Goal: Task Accomplishment & Management: Manage account settings

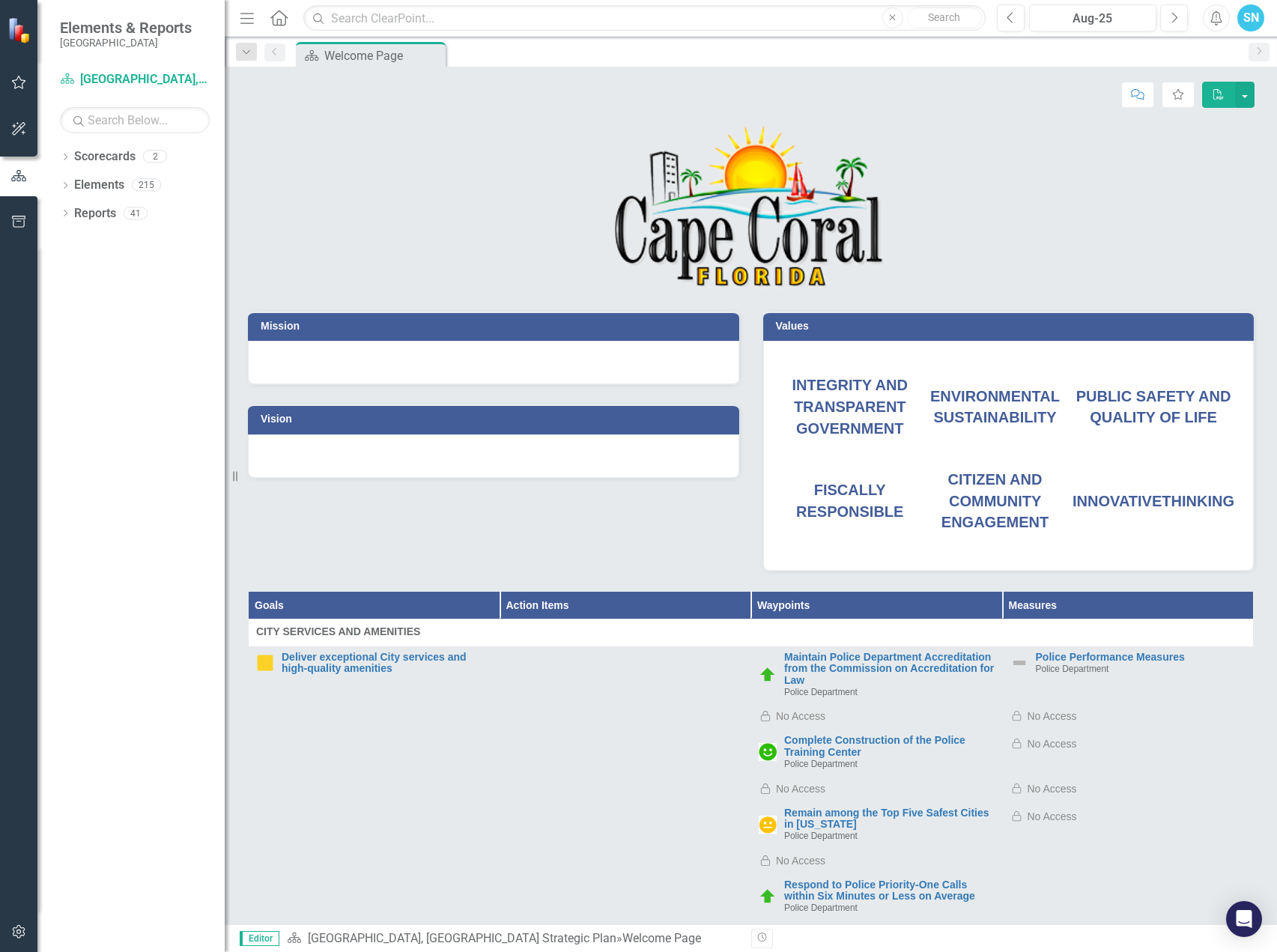
click at [1171, 399] on span "PUBLIC SAFETY AND QUALITY OF LIFE" at bounding box center [1153, 407] width 155 height 38
click at [1152, 404] on span "PUBLIC SAFETY AND QUALITY OF LIFE" at bounding box center [1153, 407] width 155 height 38
click at [1150, 404] on span "PUBLIC SAFETY AND QUALITY OF LIFE" at bounding box center [1153, 407] width 155 height 38
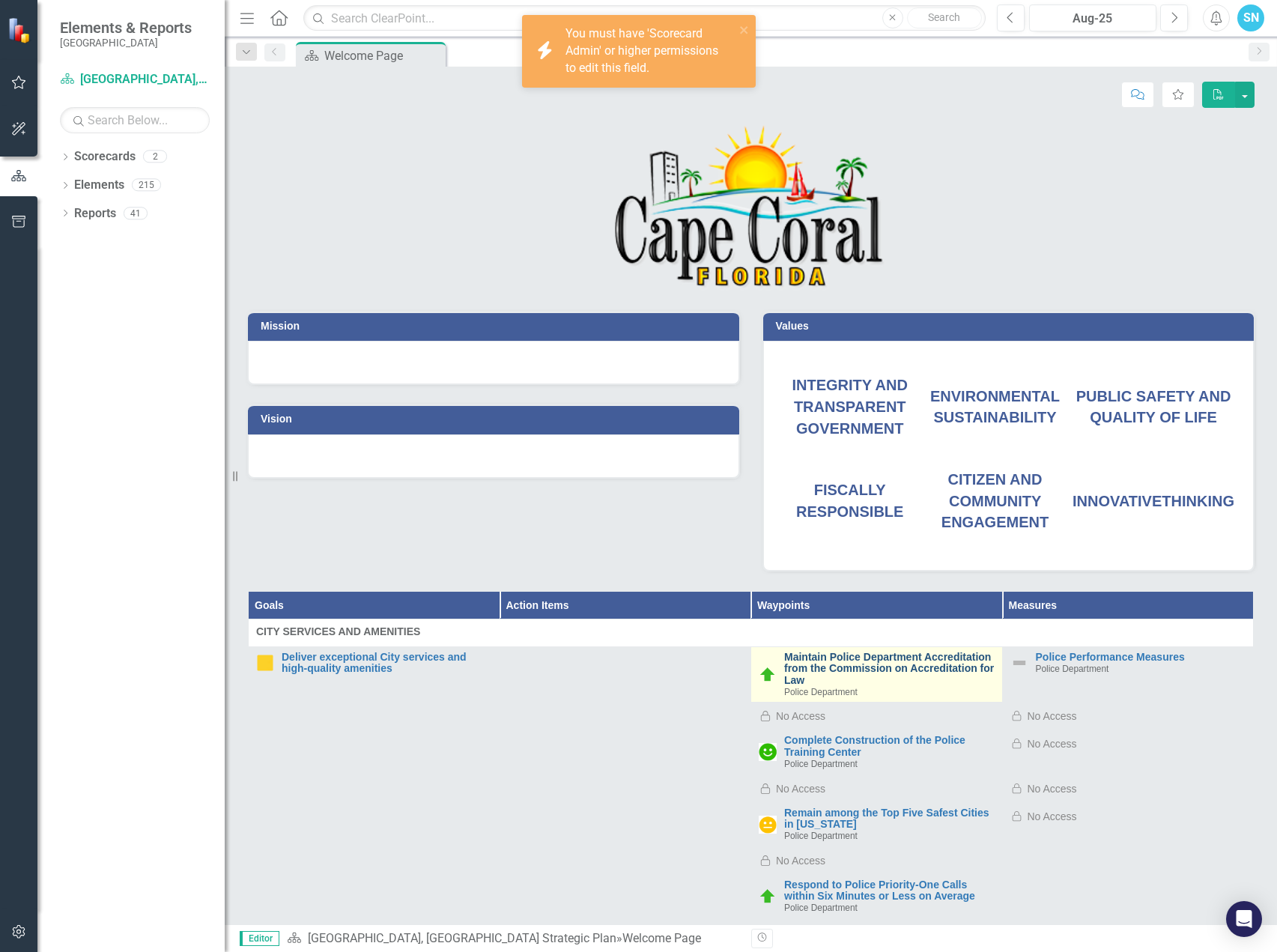
click at [818, 662] on link "Maintain Police Department Accreditation from the Commission on Accreditation f…" at bounding box center [889, 669] width 211 height 34
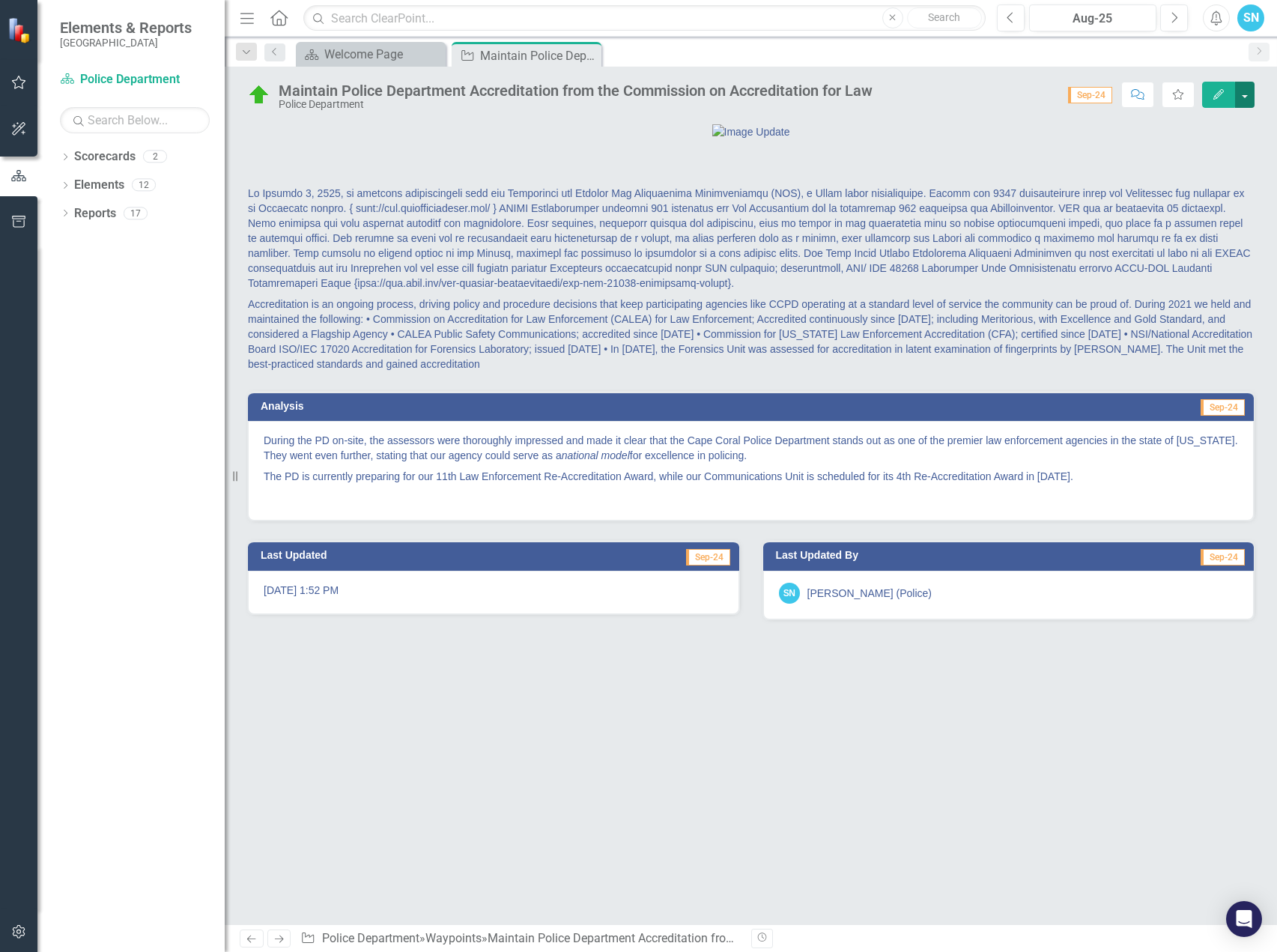
click at [1245, 99] on button "button" at bounding box center [1244, 95] width 20 height 26
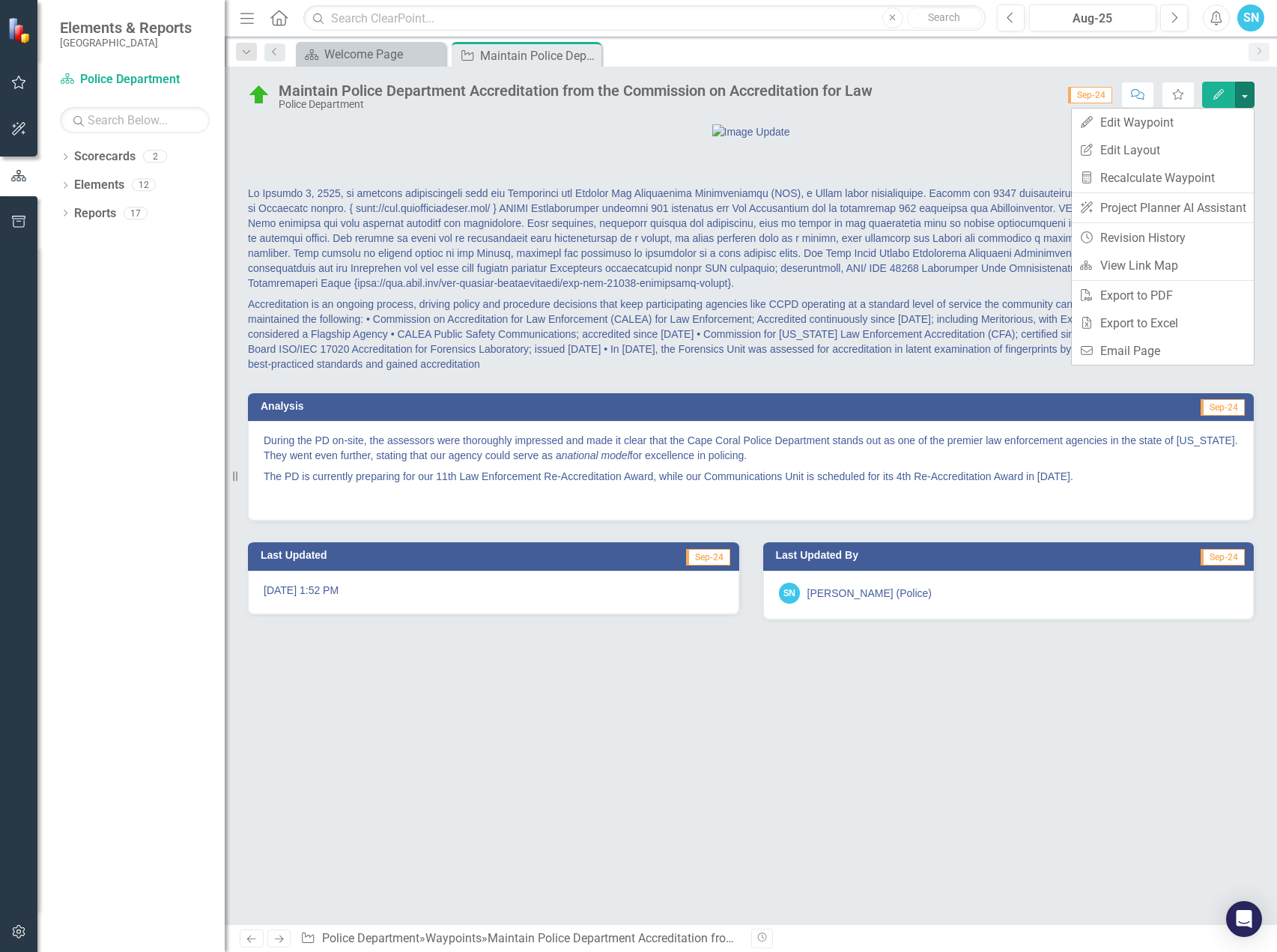
click at [872, 768] on div "Accreditation is an ongoing process, driving policy and procedure decisions tha…" at bounding box center [750, 523] width 1052 height 802
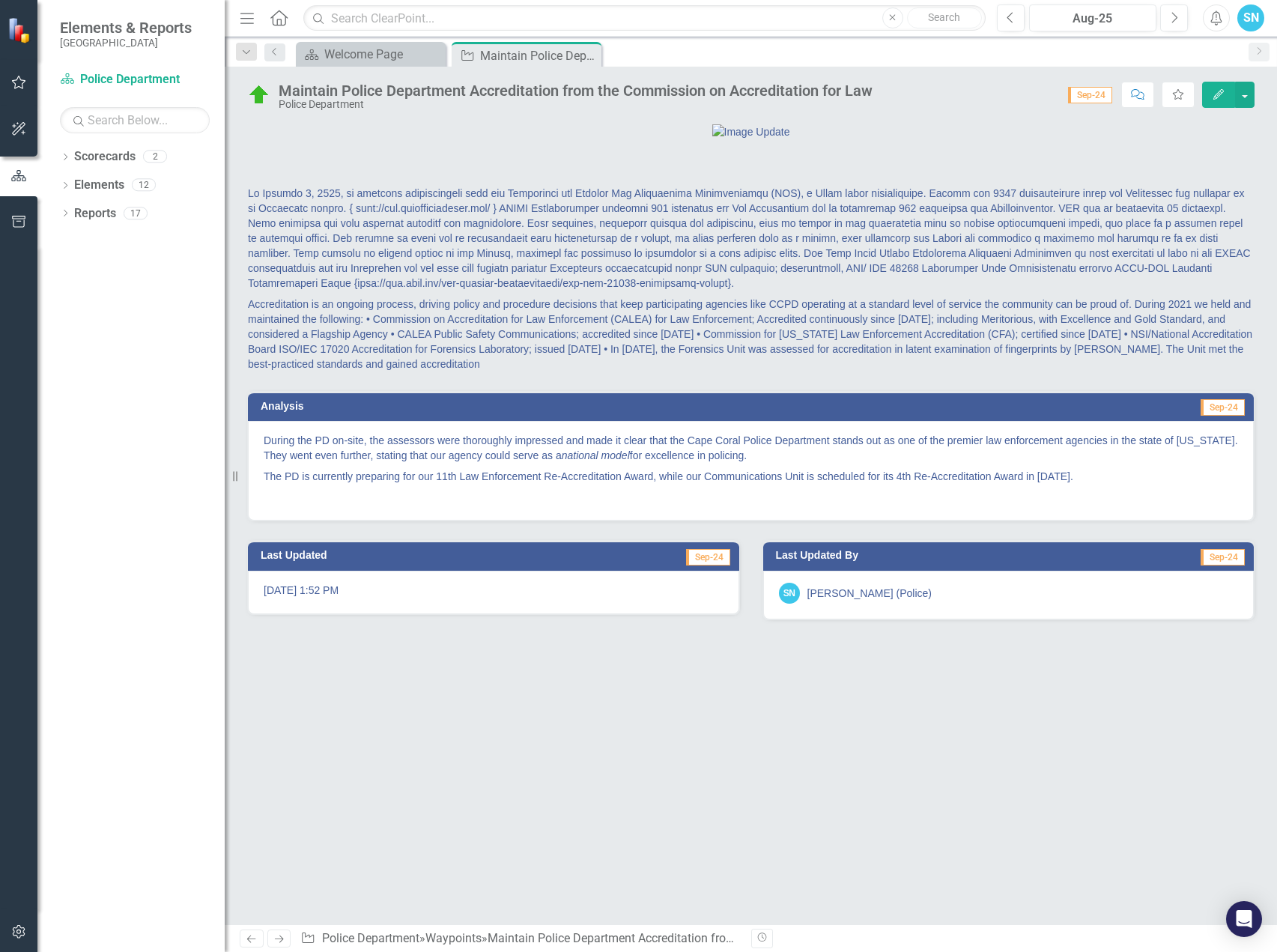
click at [1219, 94] on icon "button" at bounding box center [1218, 94] width 10 height 10
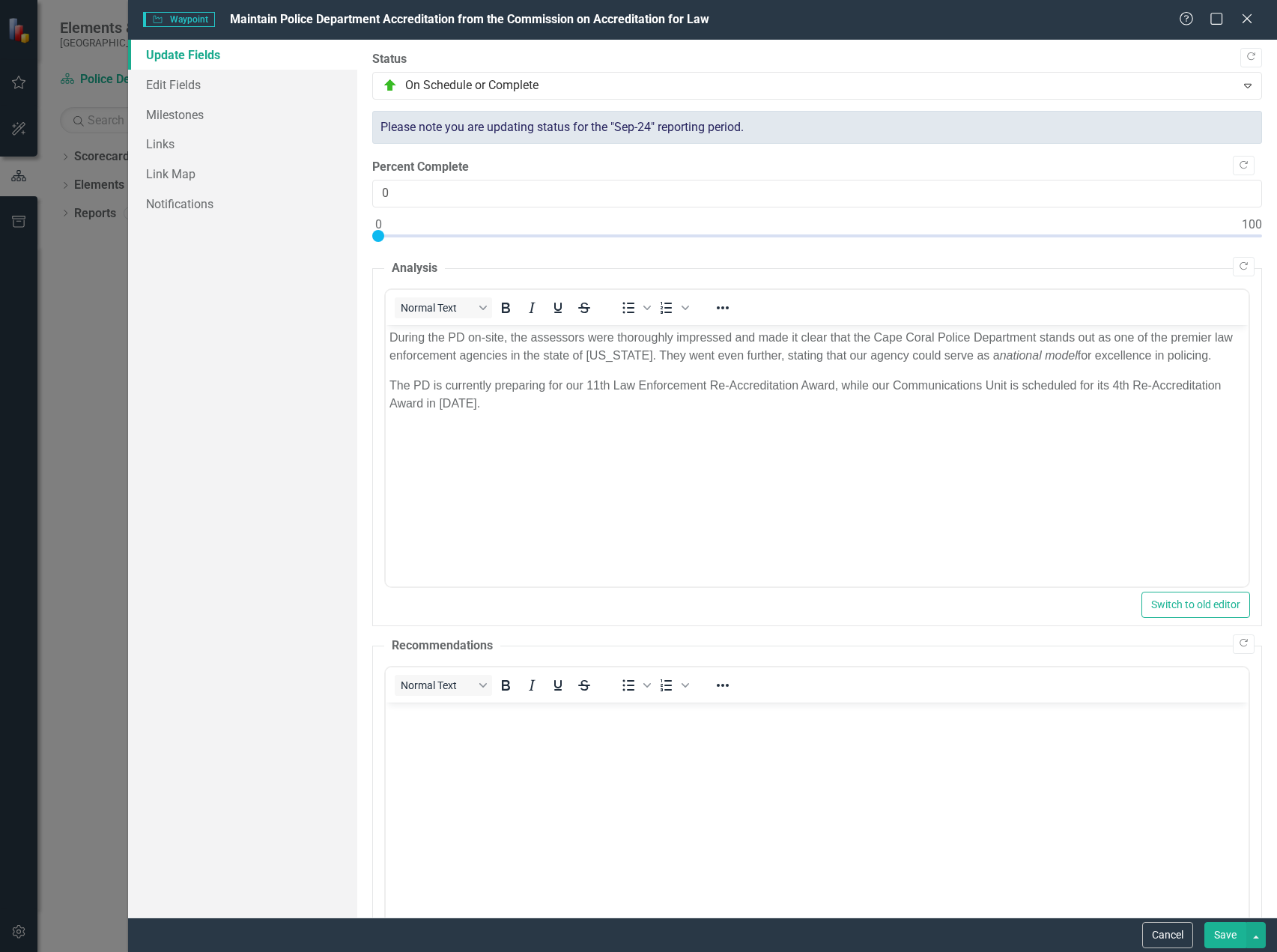
click at [1230, 933] on button "Save" at bounding box center [1225, 935] width 42 height 26
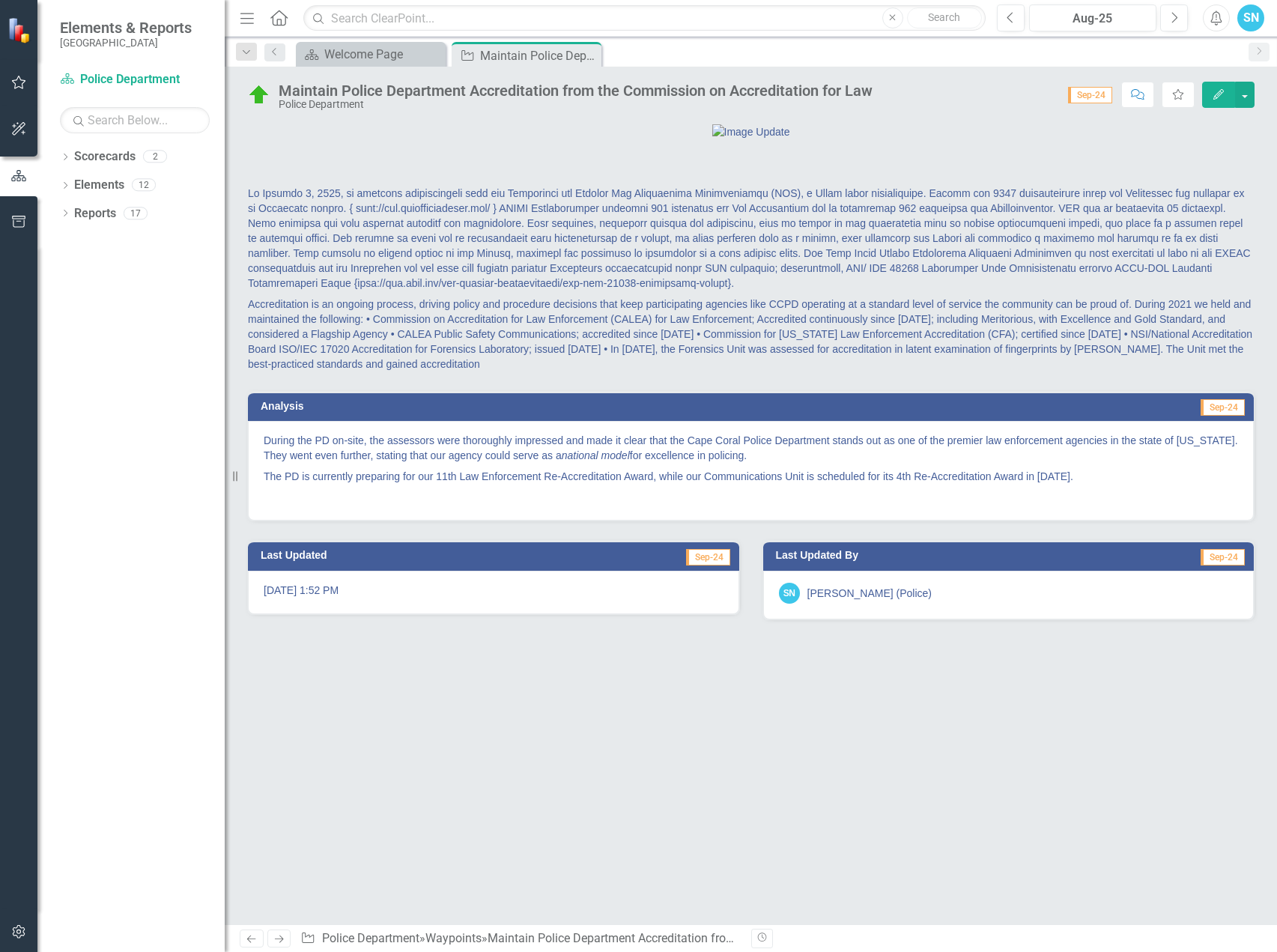
click at [1225, 95] on button "Edit" at bounding box center [1218, 95] width 33 height 26
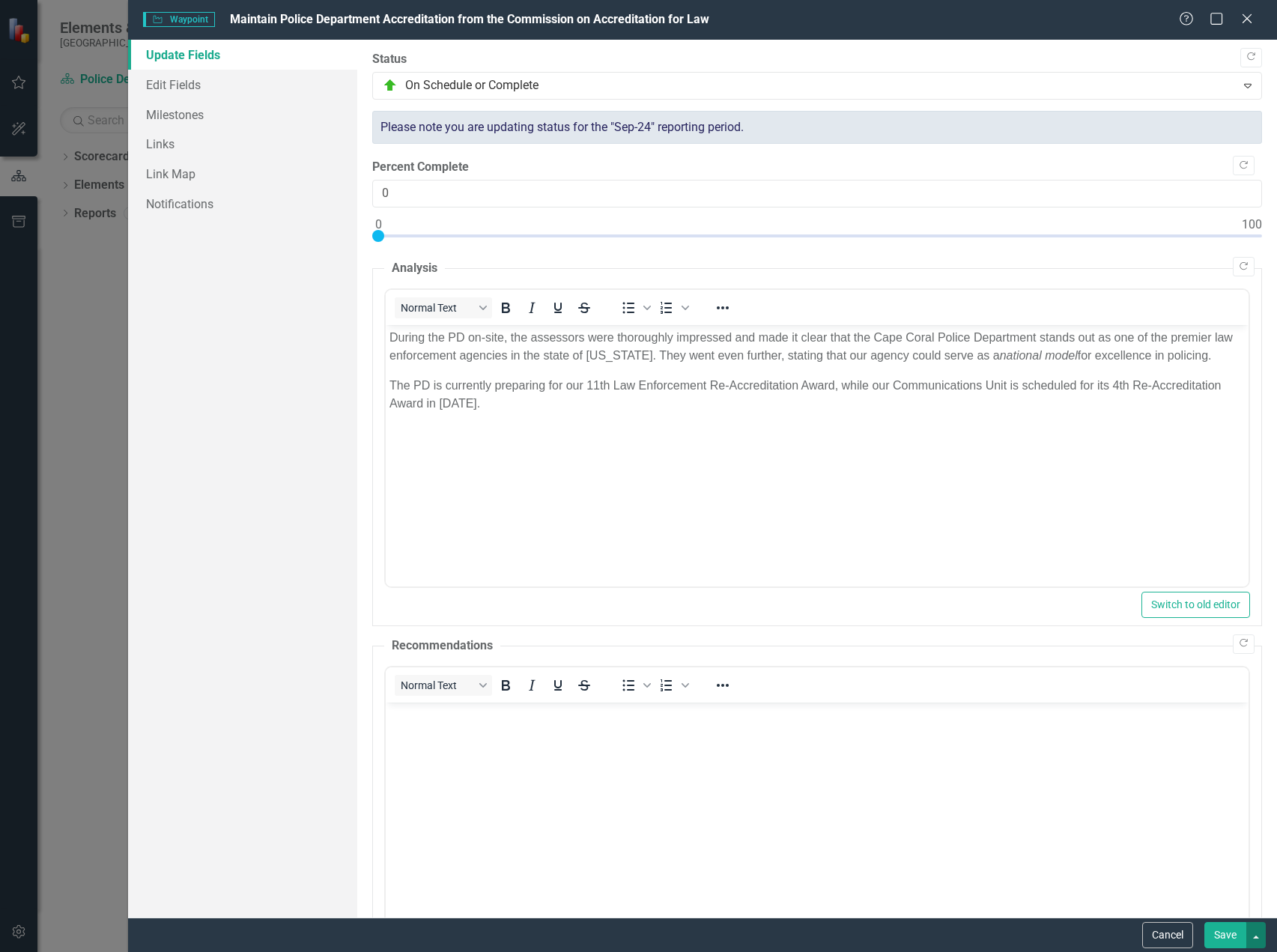
click at [1256, 939] on button "button" at bounding box center [1256, 935] width 20 height 26
click at [989, 745] on body "Rich Text Area. Press ALT-0 for help." at bounding box center [816, 815] width 863 height 225
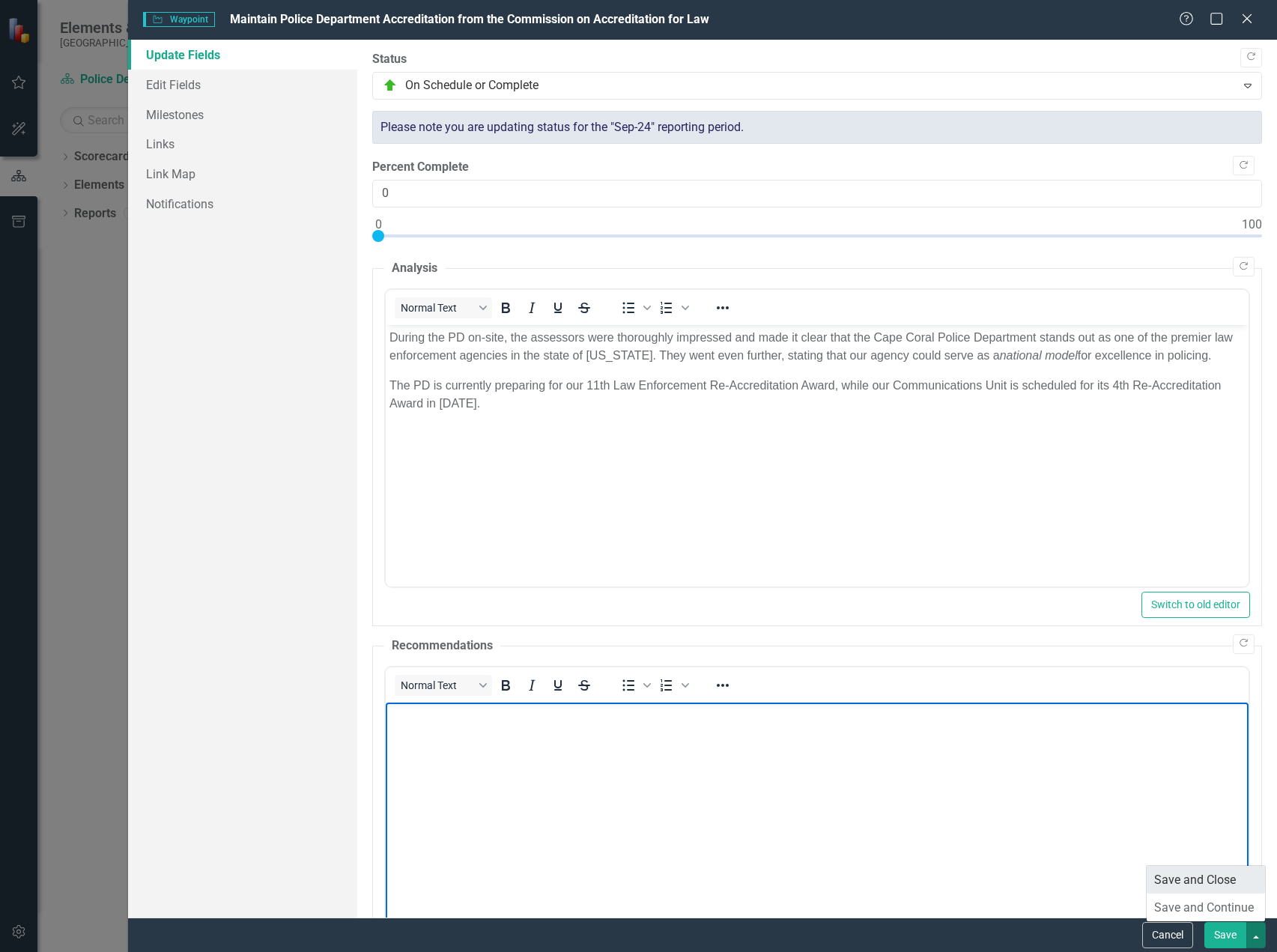
click at [1175, 874] on link "Save and Close" at bounding box center [1205, 880] width 118 height 28
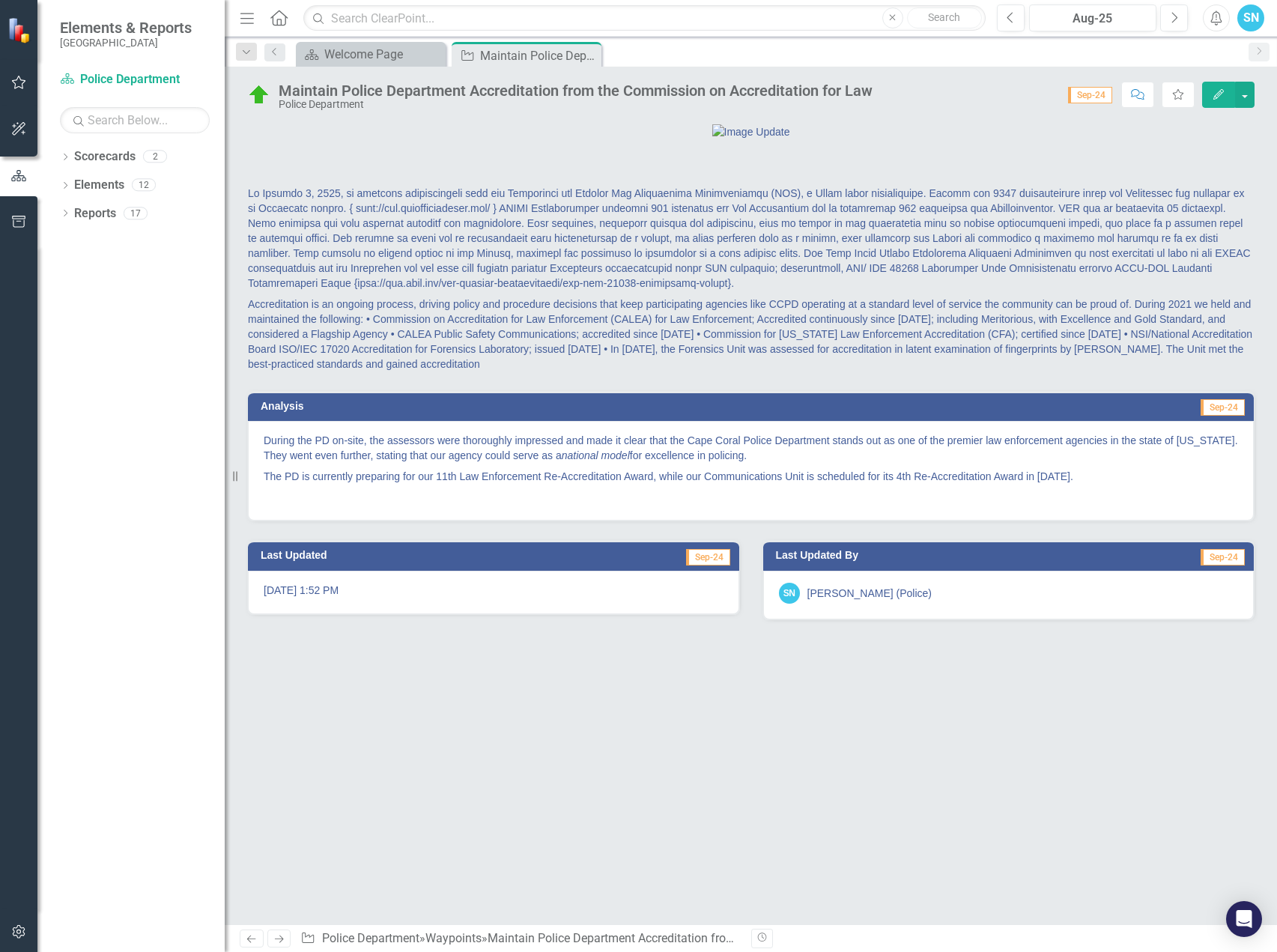
click at [280, 939] on icon at bounding box center [280, 939] width 9 height 7
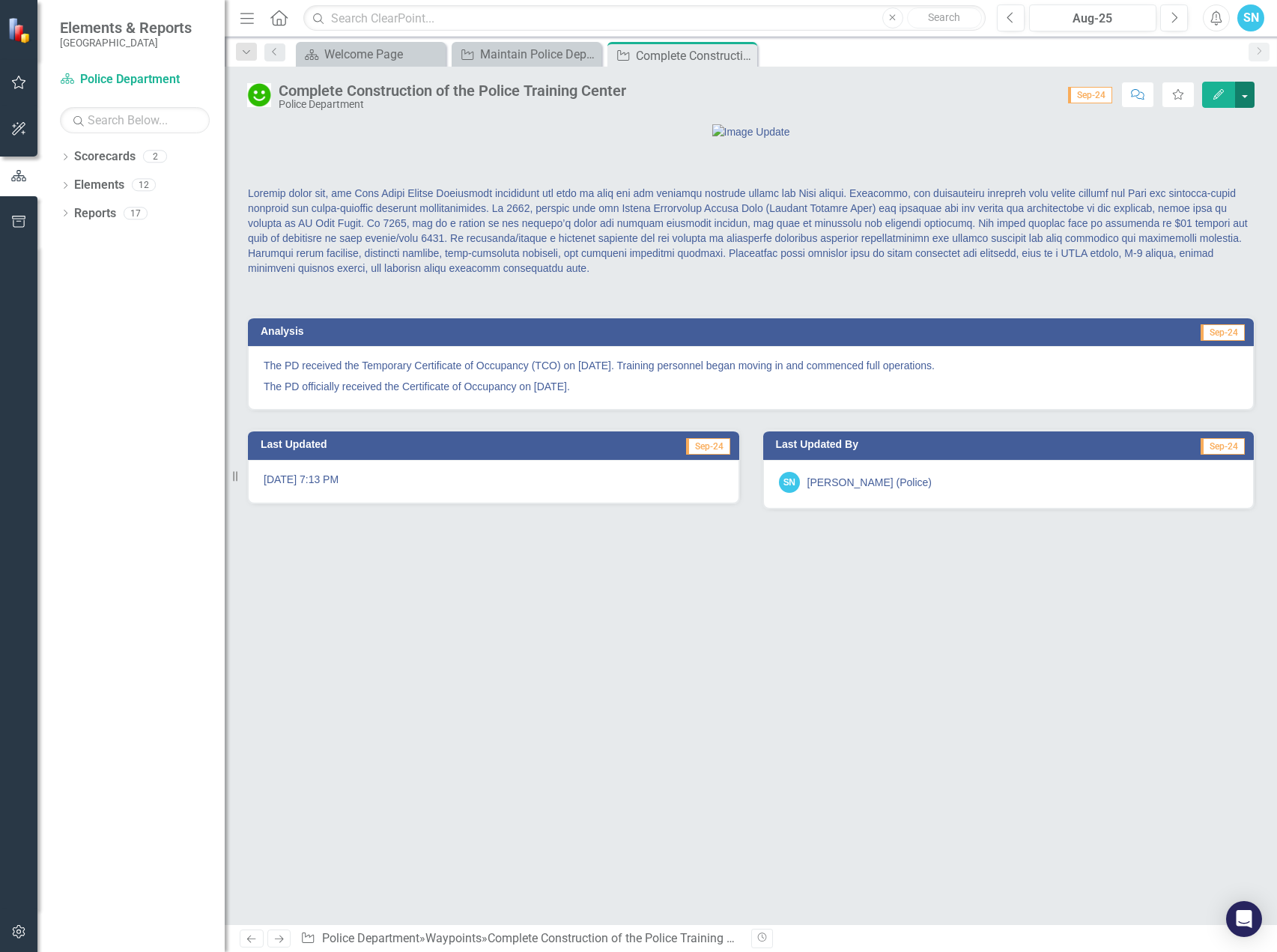
click at [1242, 92] on button "button" at bounding box center [1244, 95] width 20 height 26
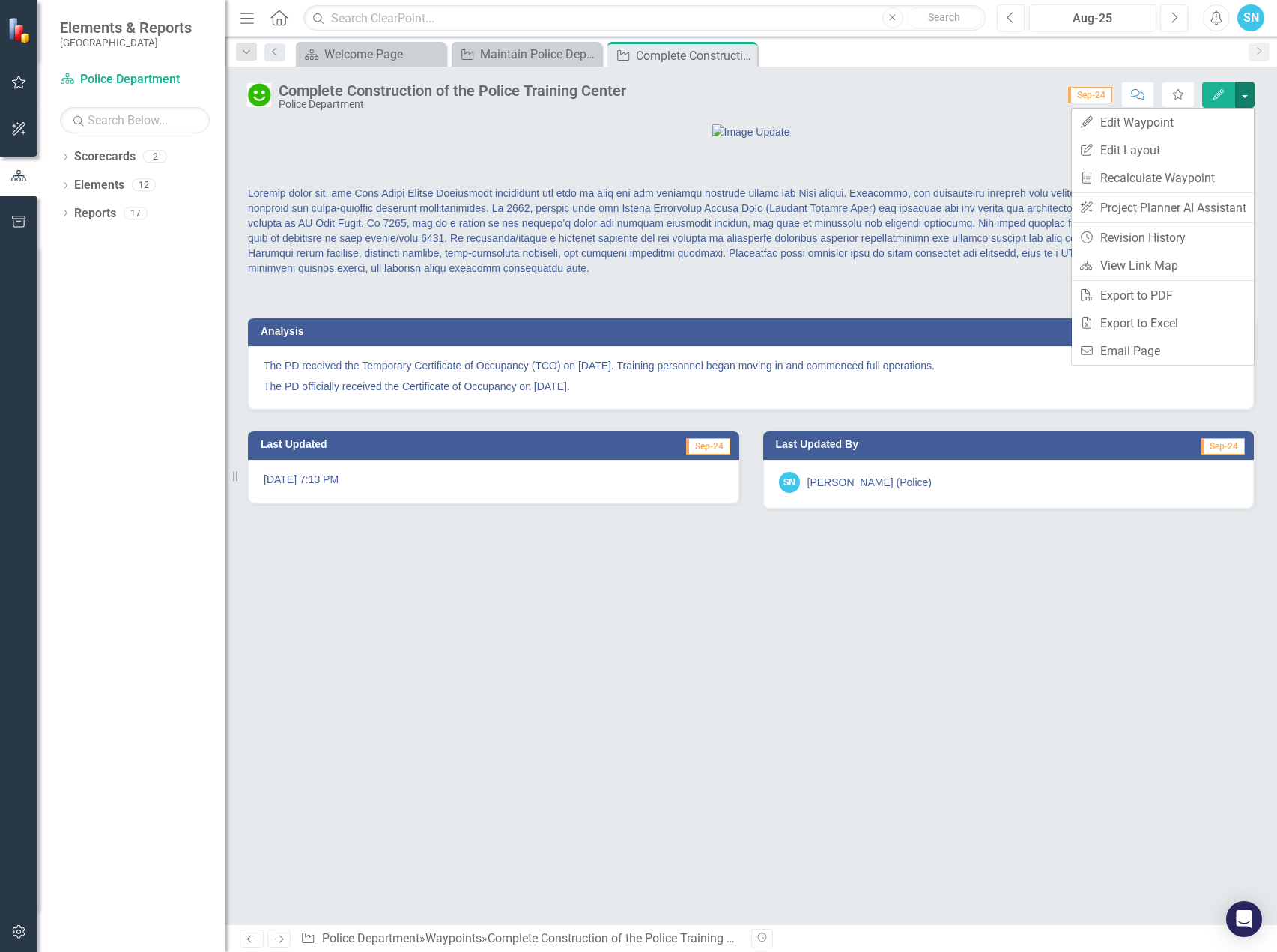
click at [1218, 91] on icon "Edit" at bounding box center [1218, 94] width 14 height 10
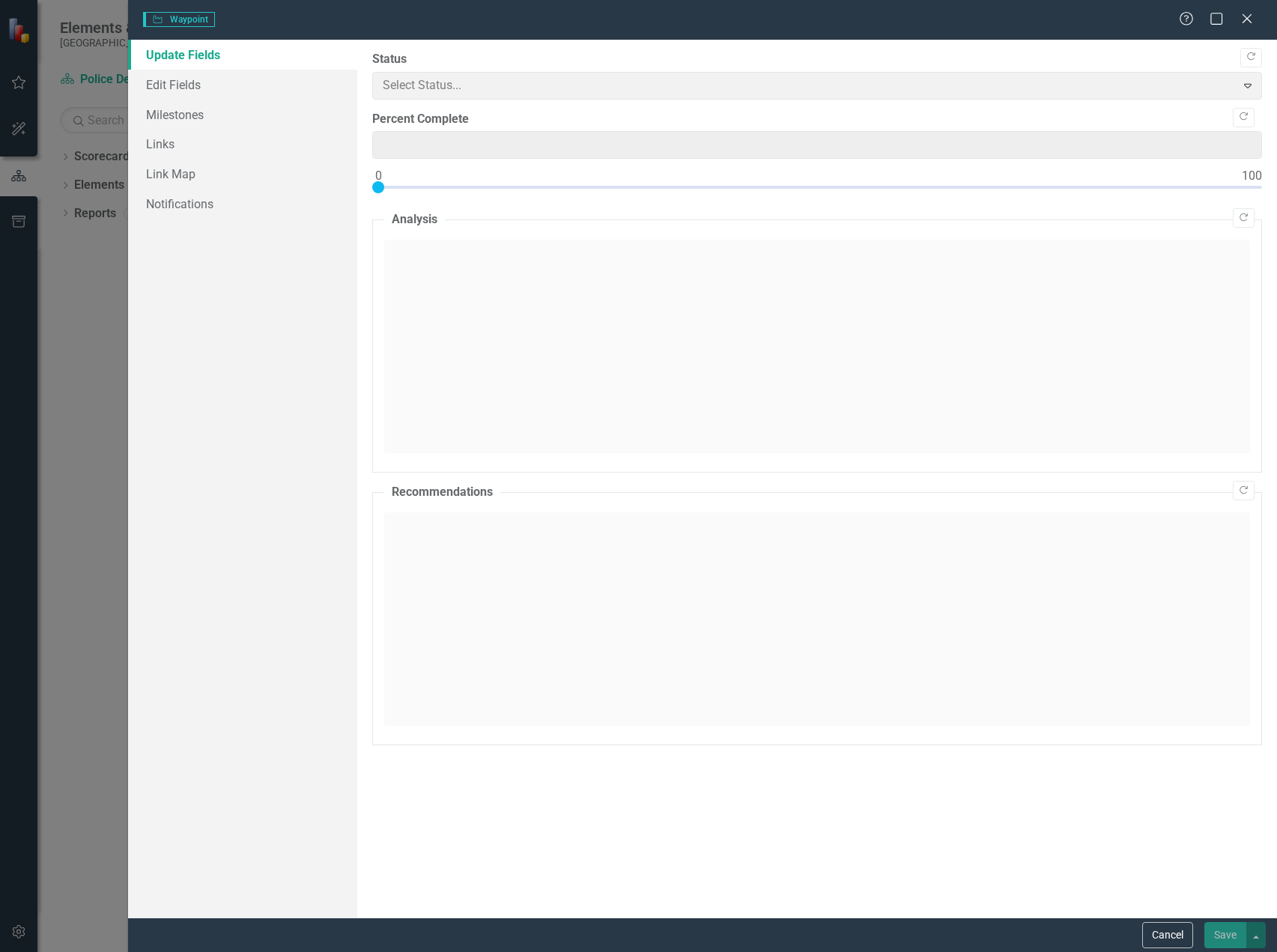
type input "90"
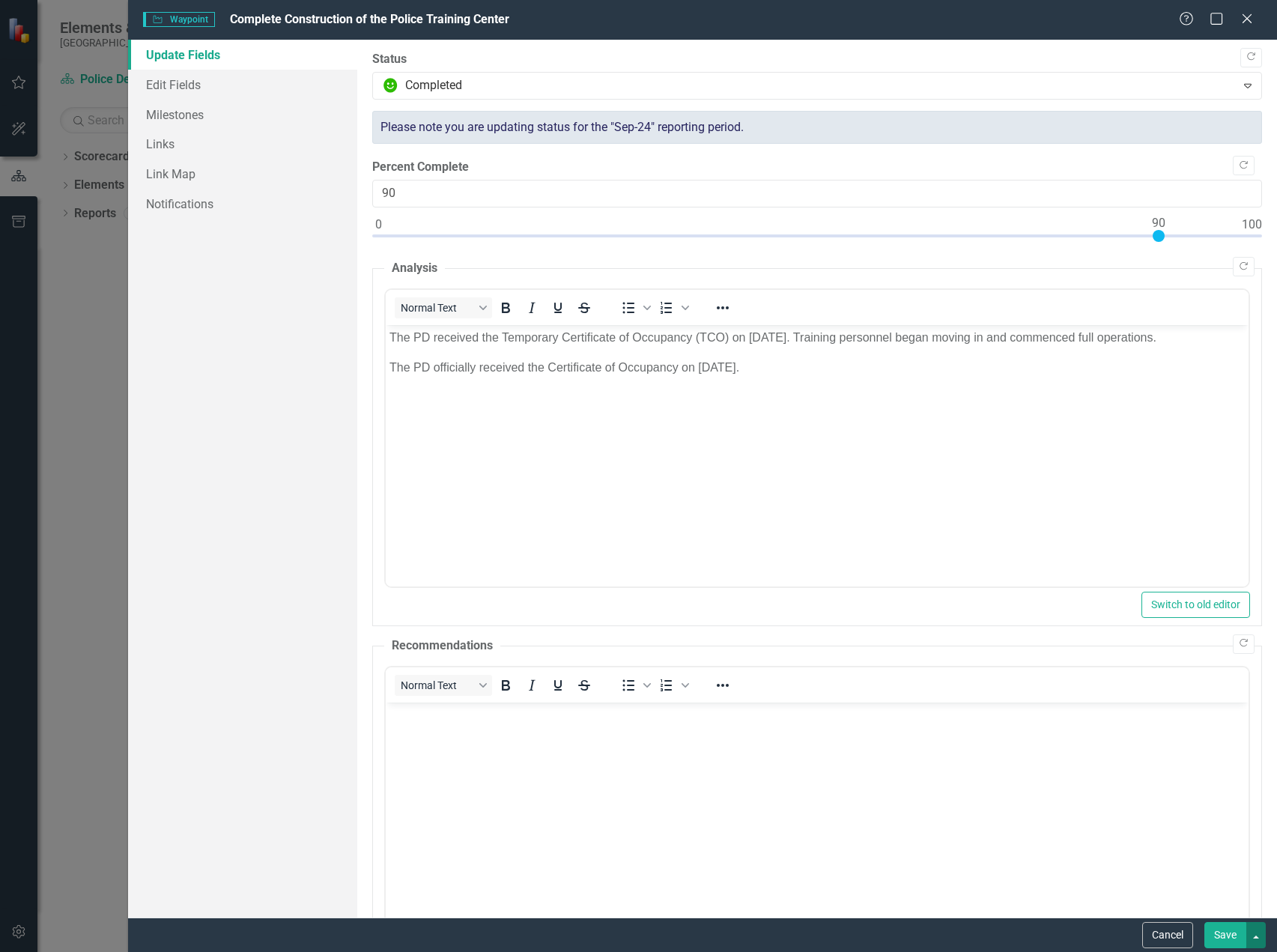
click at [1260, 934] on button "button" at bounding box center [1256, 935] width 20 height 26
click at [1212, 880] on link "Save and Close" at bounding box center [1205, 880] width 118 height 28
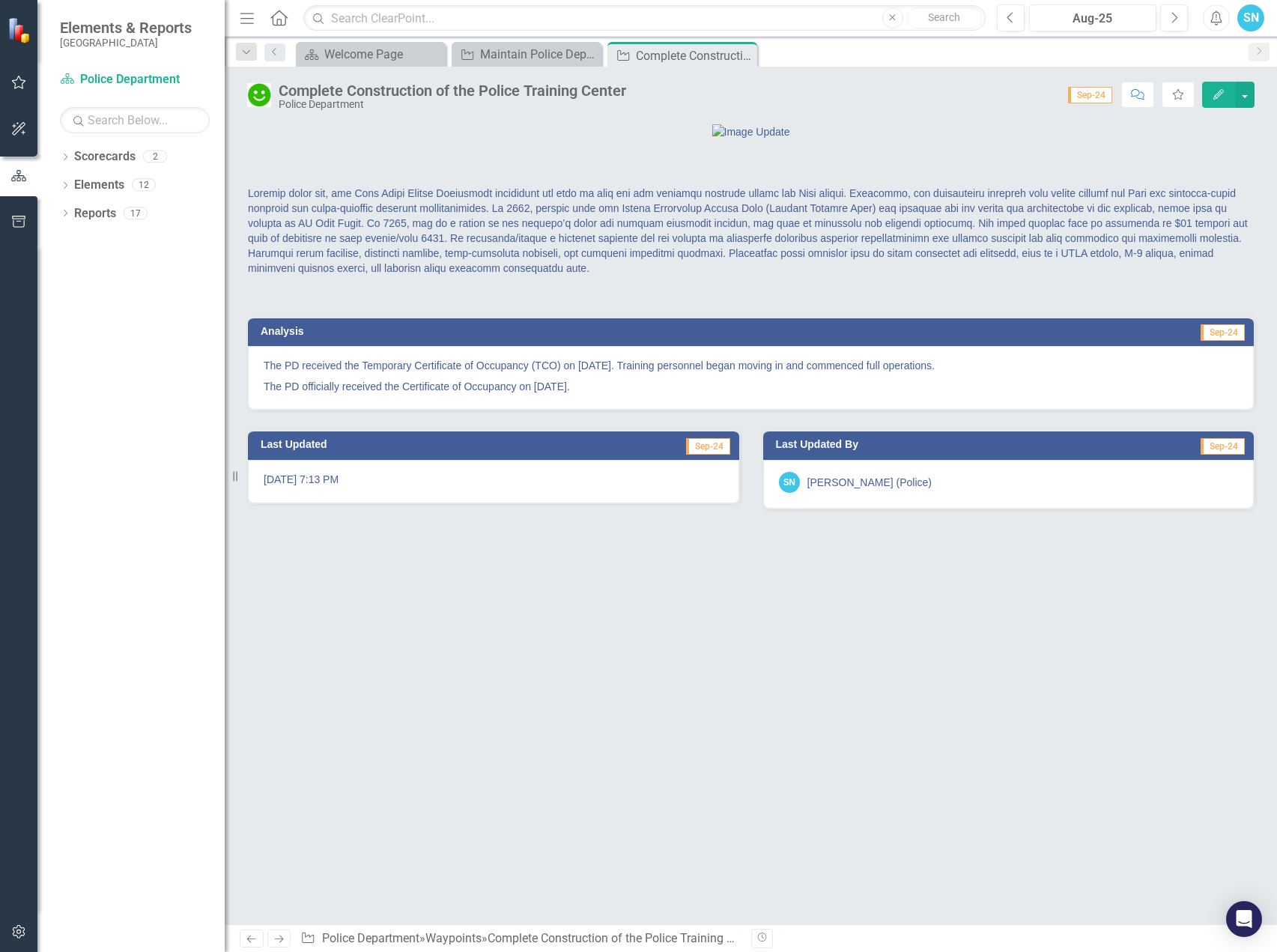
click at [279, 940] on icon "Next" at bounding box center [280, 939] width 13 height 9
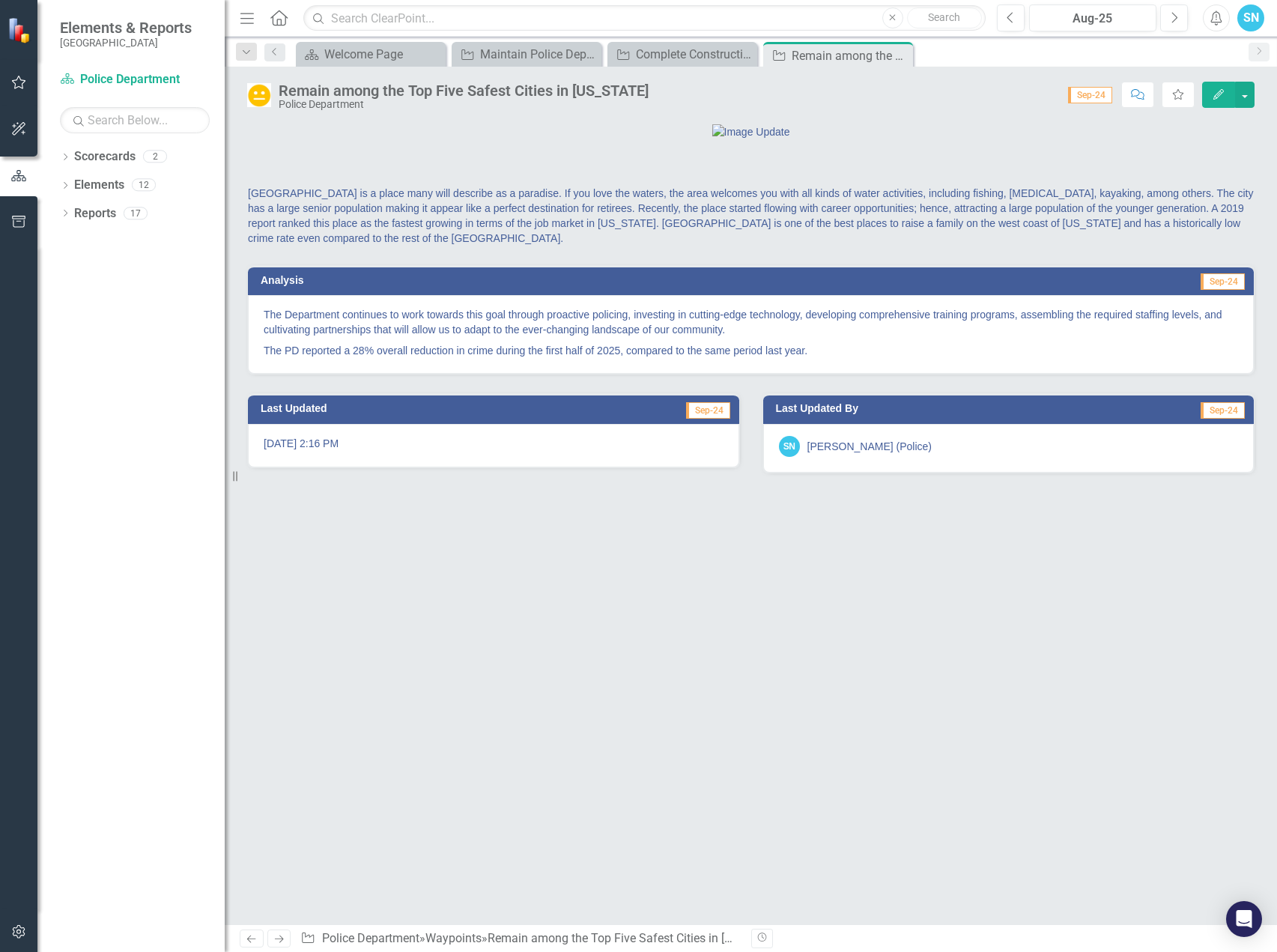
click at [1209, 93] on button "Edit" at bounding box center [1218, 95] width 33 height 26
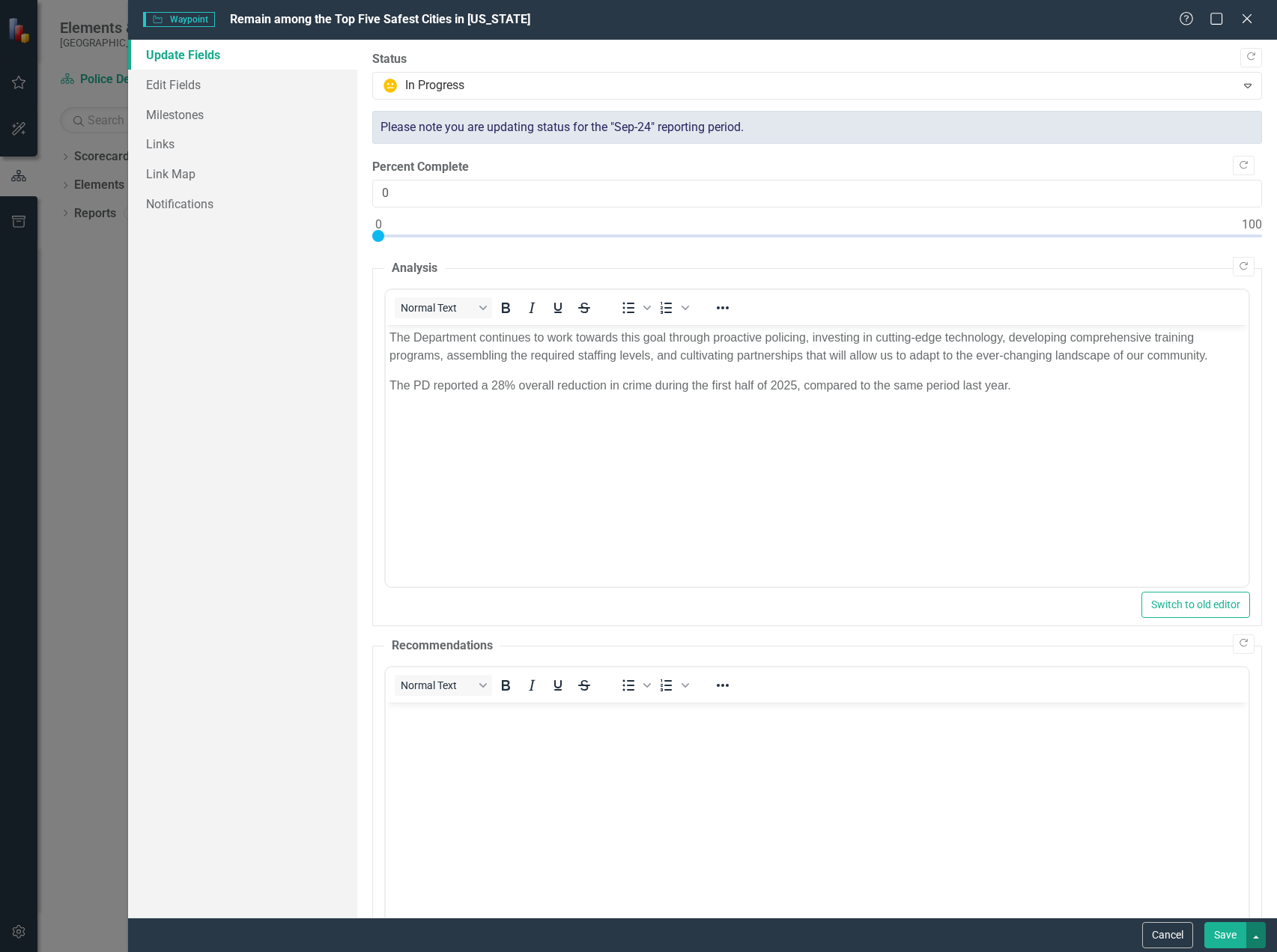
click at [1257, 939] on button "button" at bounding box center [1256, 935] width 20 height 26
click at [1214, 877] on link "Save and Close" at bounding box center [1205, 880] width 118 height 28
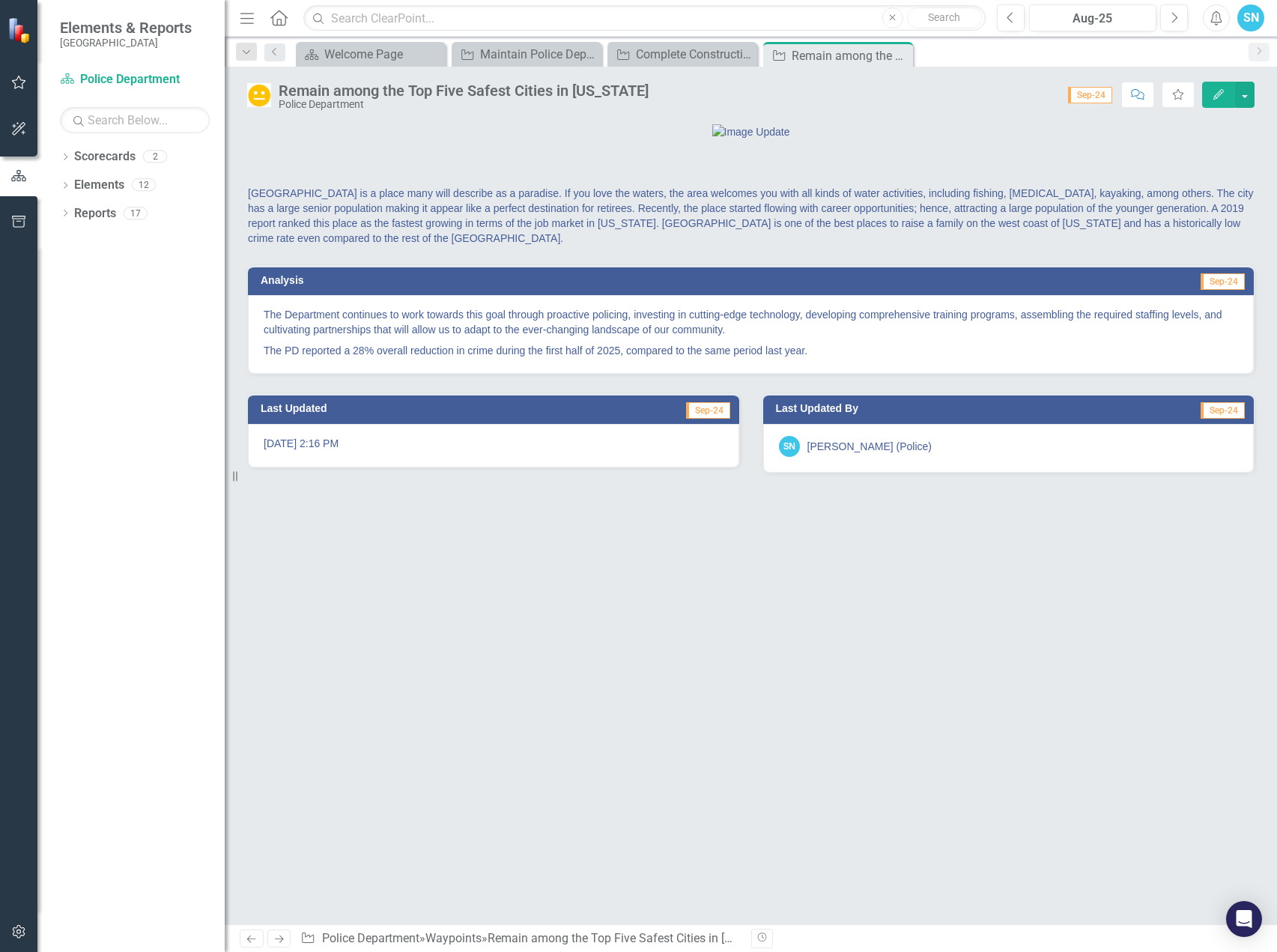
click at [280, 939] on icon "Next" at bounding box center [280, 939] width 13 height 9
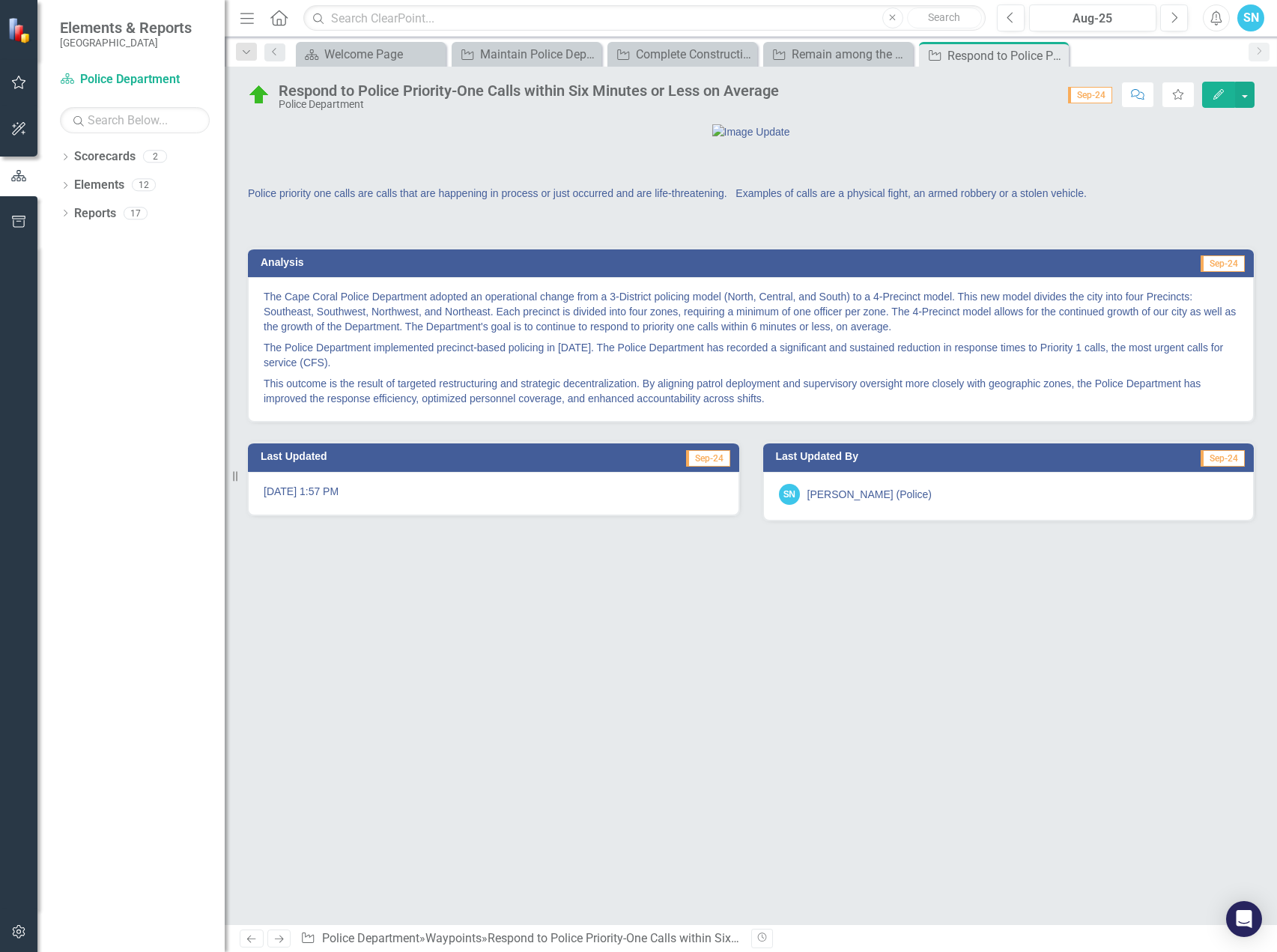
click at [1214, 87] on button "Edit" at bounding box center [1218, 95] width 33 height 26
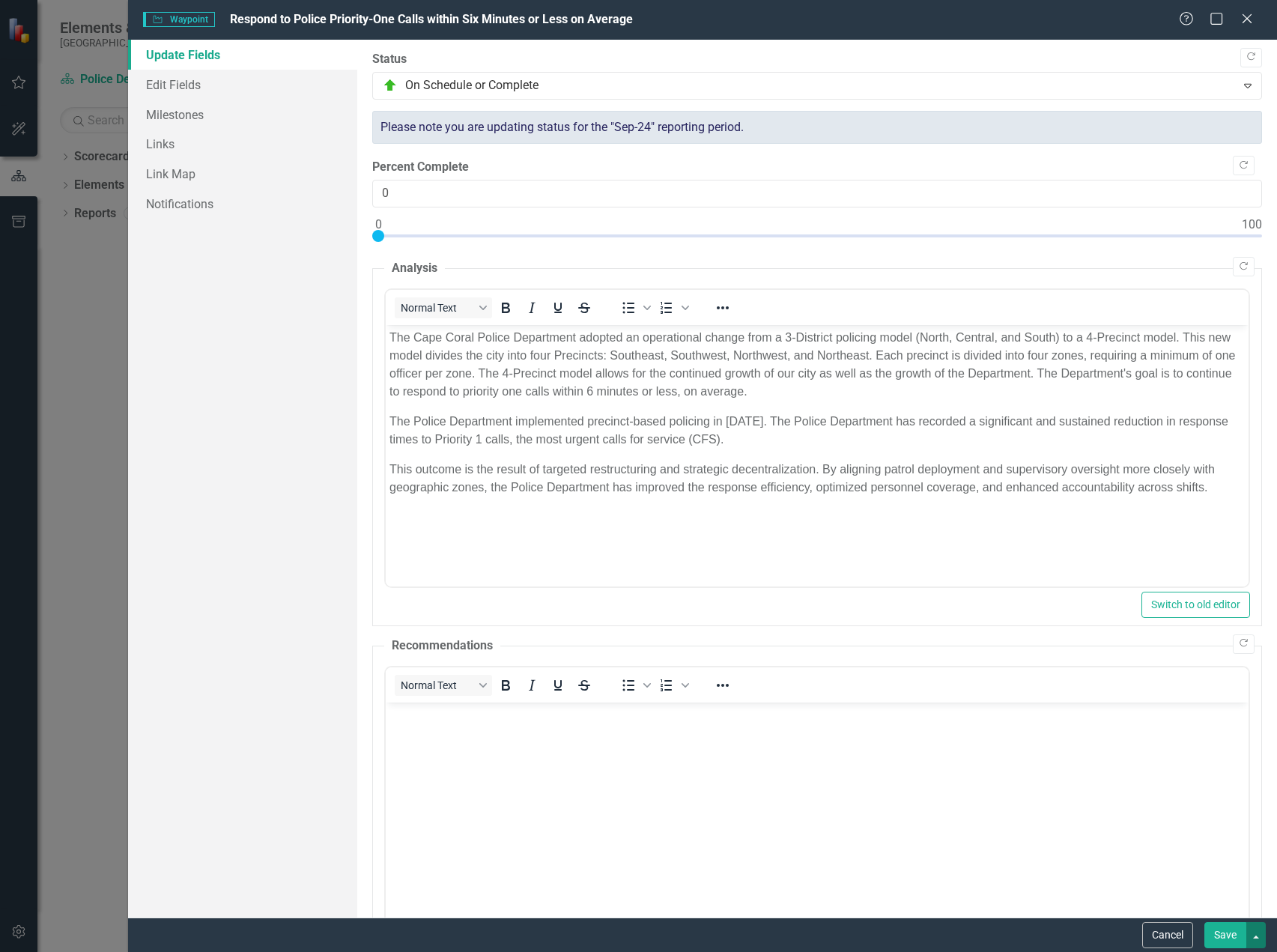
click at [1261, 940] on button "button" at bounding box center [1256, 935] width 20 height 26
drag, startPoint x: 1202, startPoint y: 880, endPoint x: 674, endPoint y: 176, distance: 880.0
click at [1202, 880] on link "Save and Close" at bounding box center [1205, 880] width 118 height 28
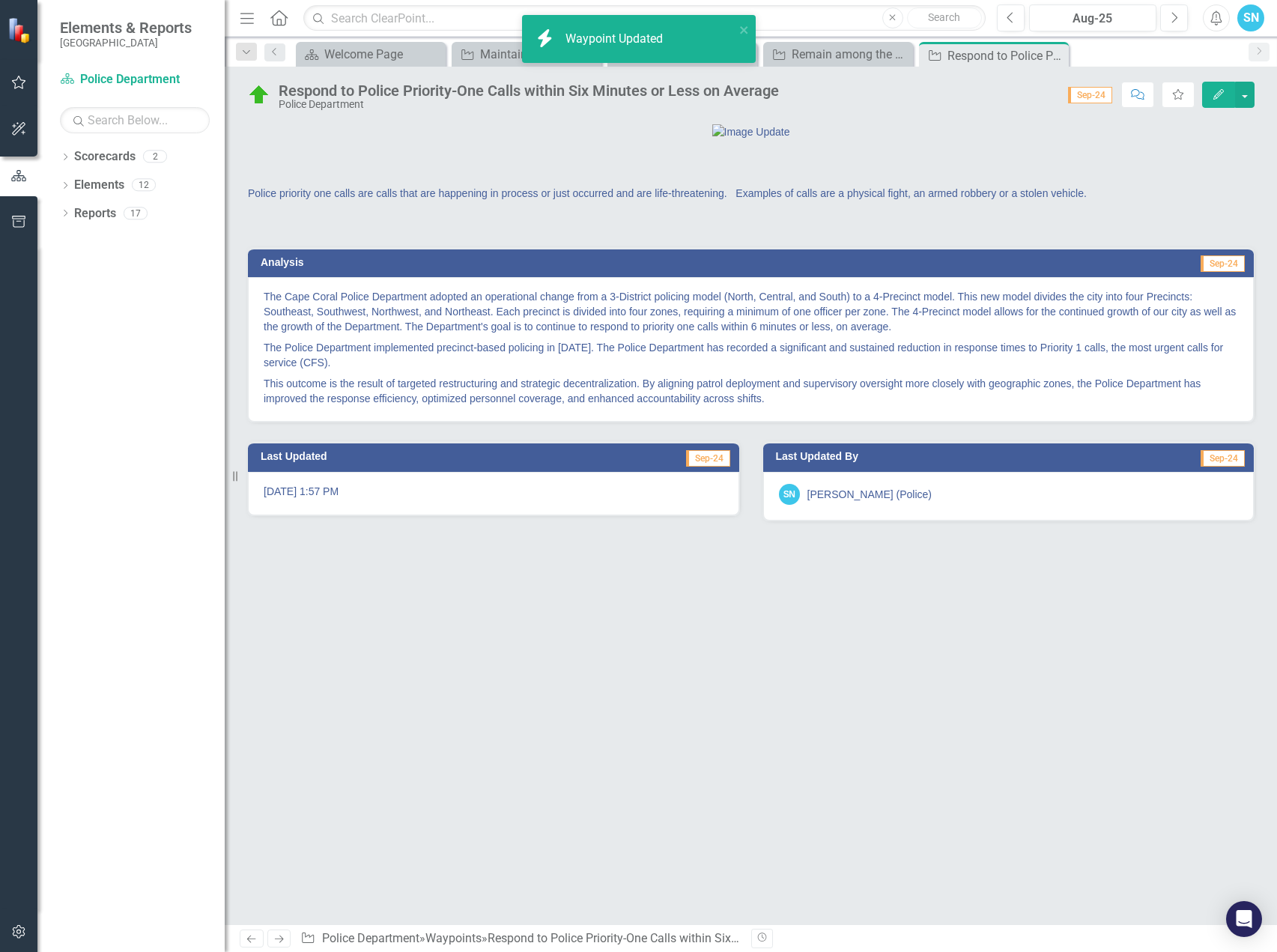
click at [280, 939] on icon "Next" at bounding box center [280, 939] width 13 height 9
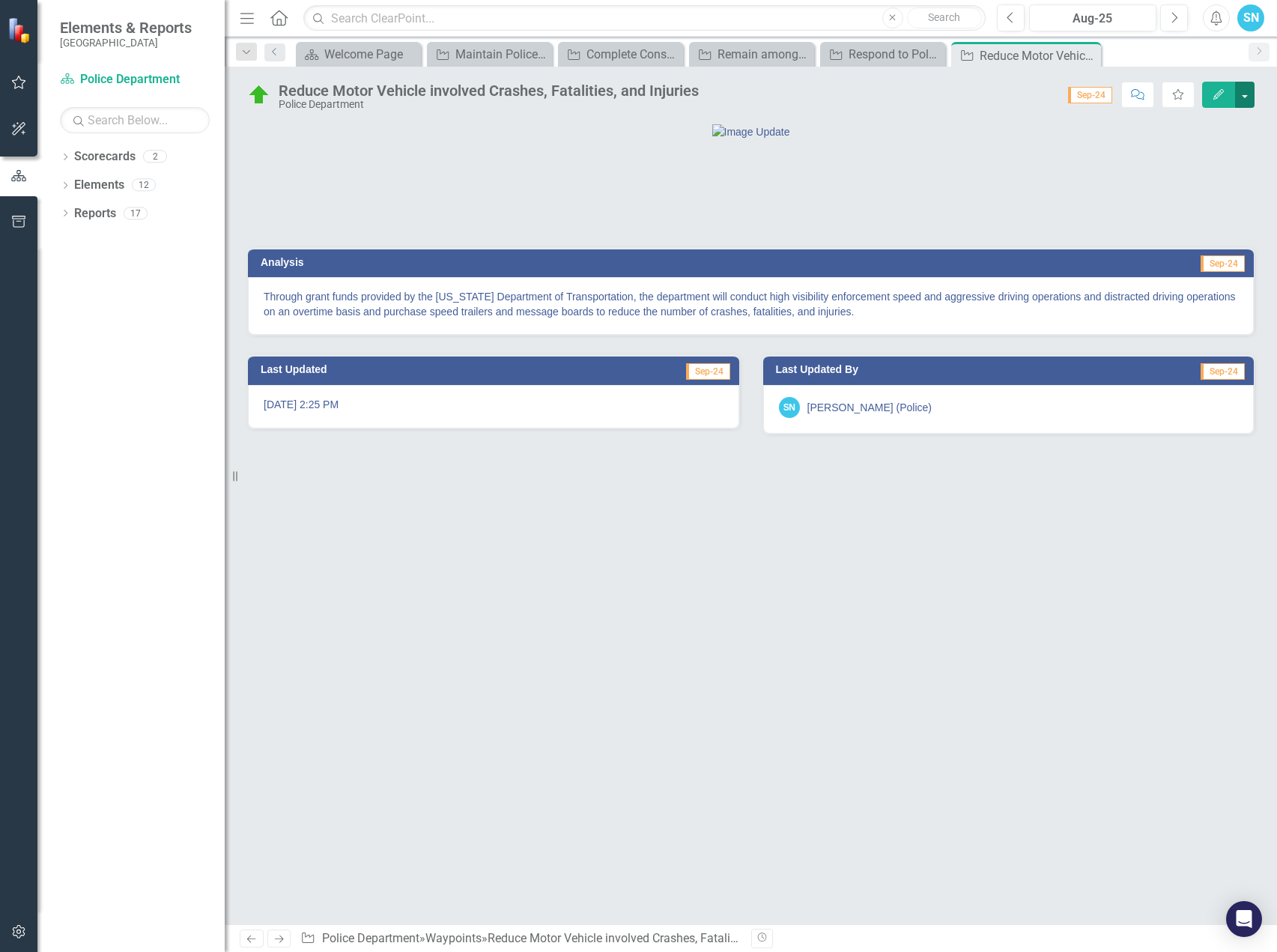
click at [1244, 84] on button "button" at bounding box center [1244, 95] width 20 height 26
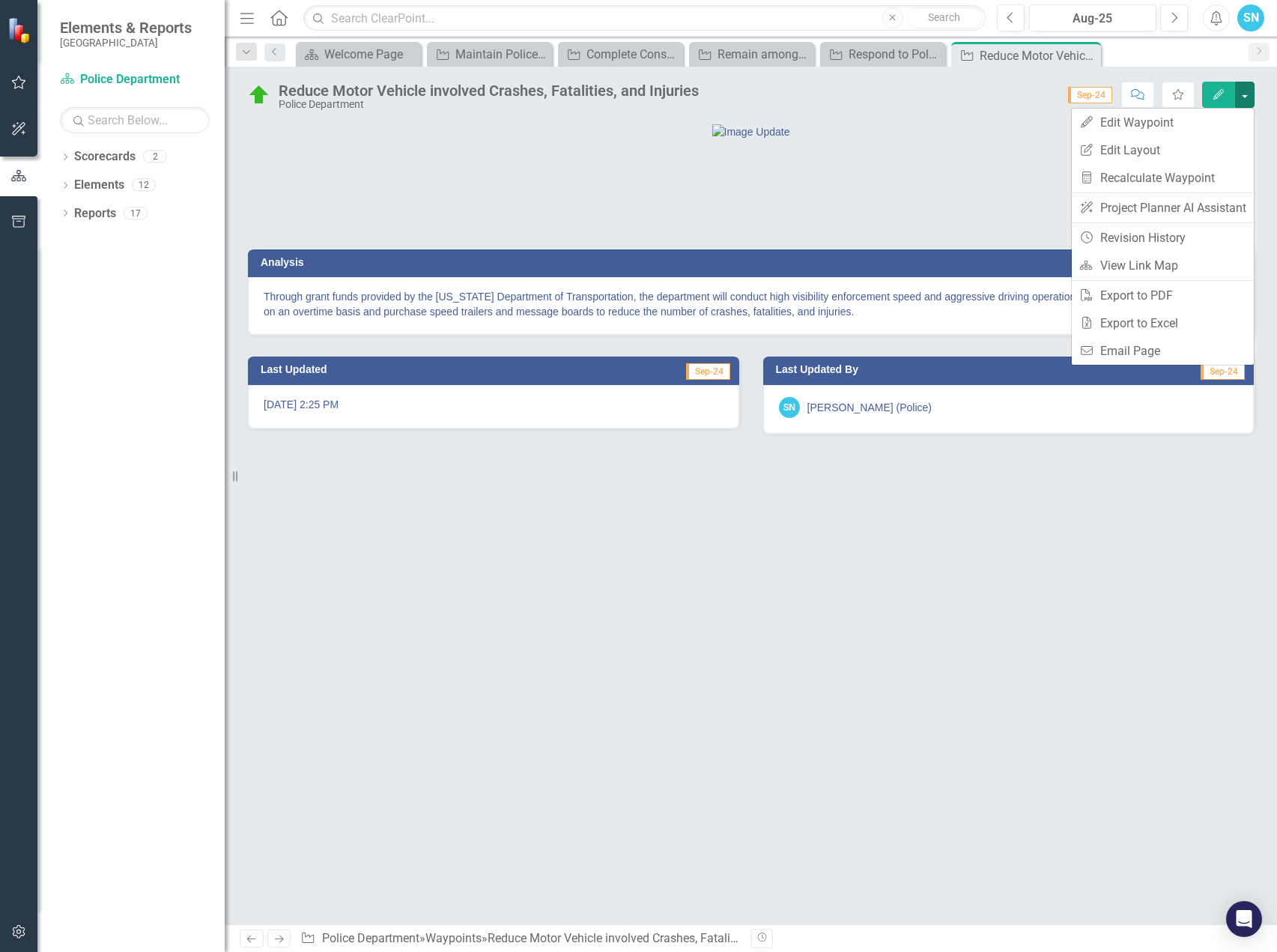
click at [1215, 93] on icon "Edit" at bounding box center [1218, 94] width 14 height 10
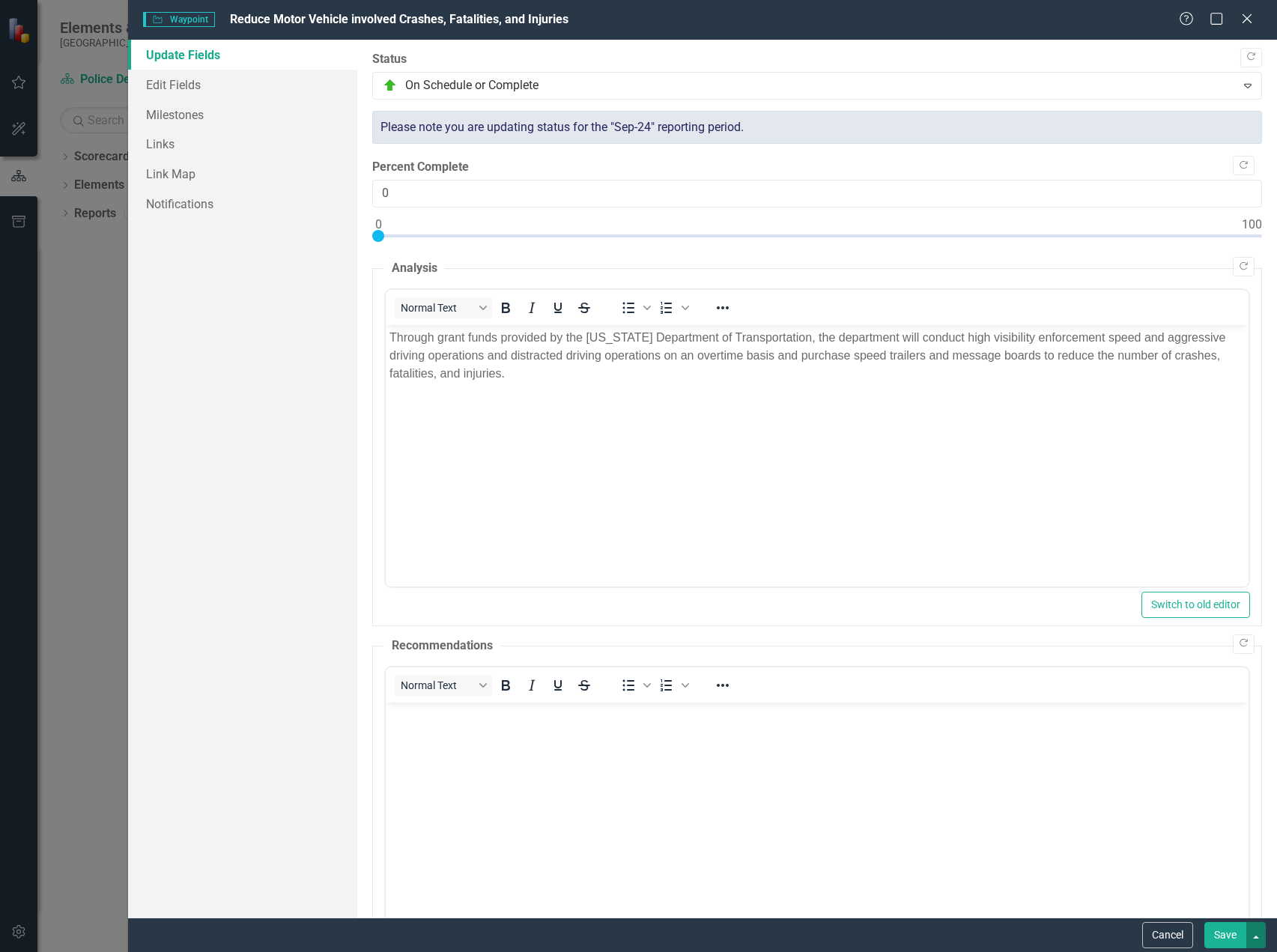
click at [1254, 935] on button "button" at bounding box center [1256, 935] width 20 height 26
click at [1209, 879] on link "Save and Close" at bounding box center [1205, 880] width 118 height 28
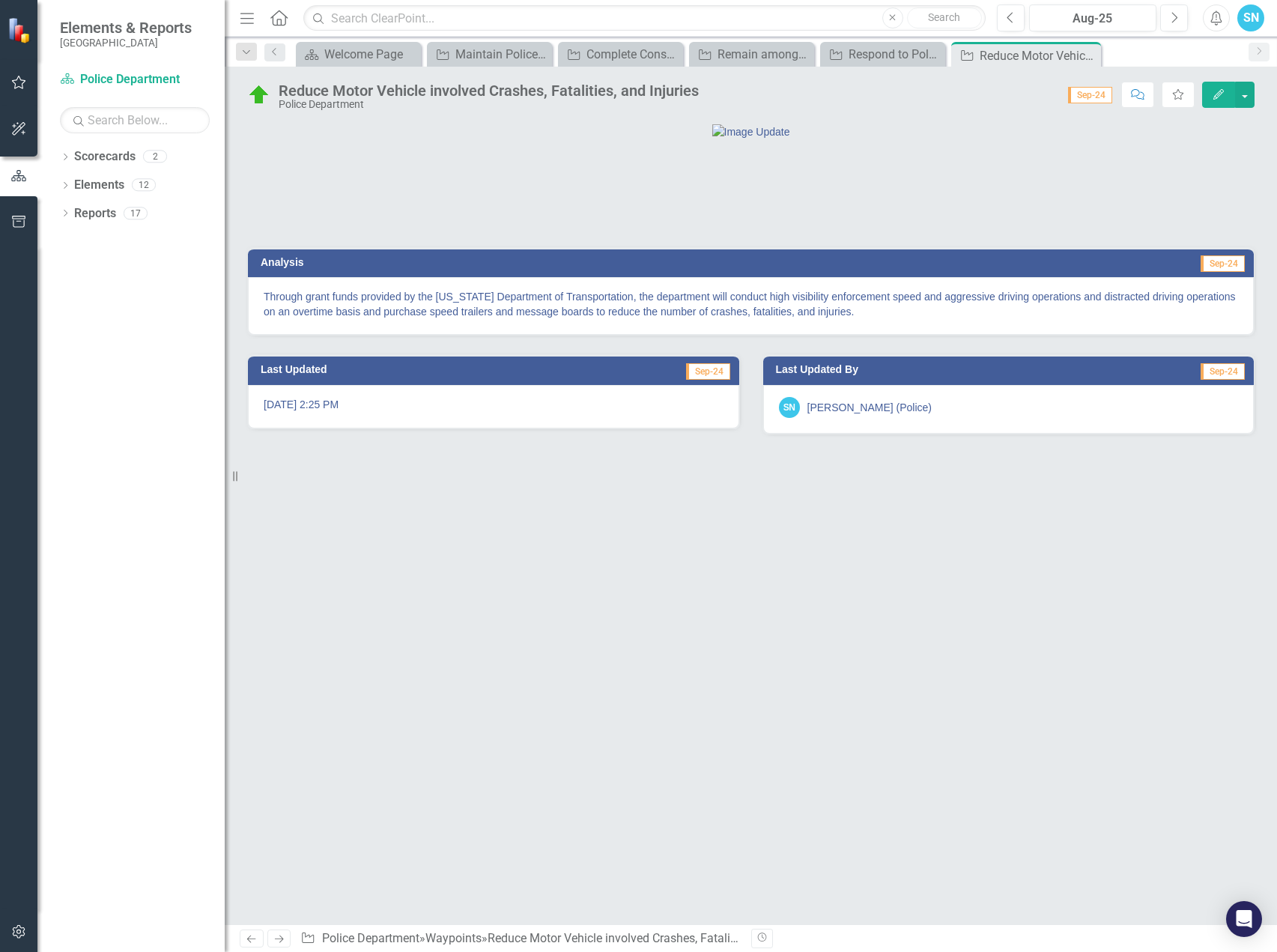
click at [280, 943] on icon "Next" at bounding box center [280, 939] width 13 height 9
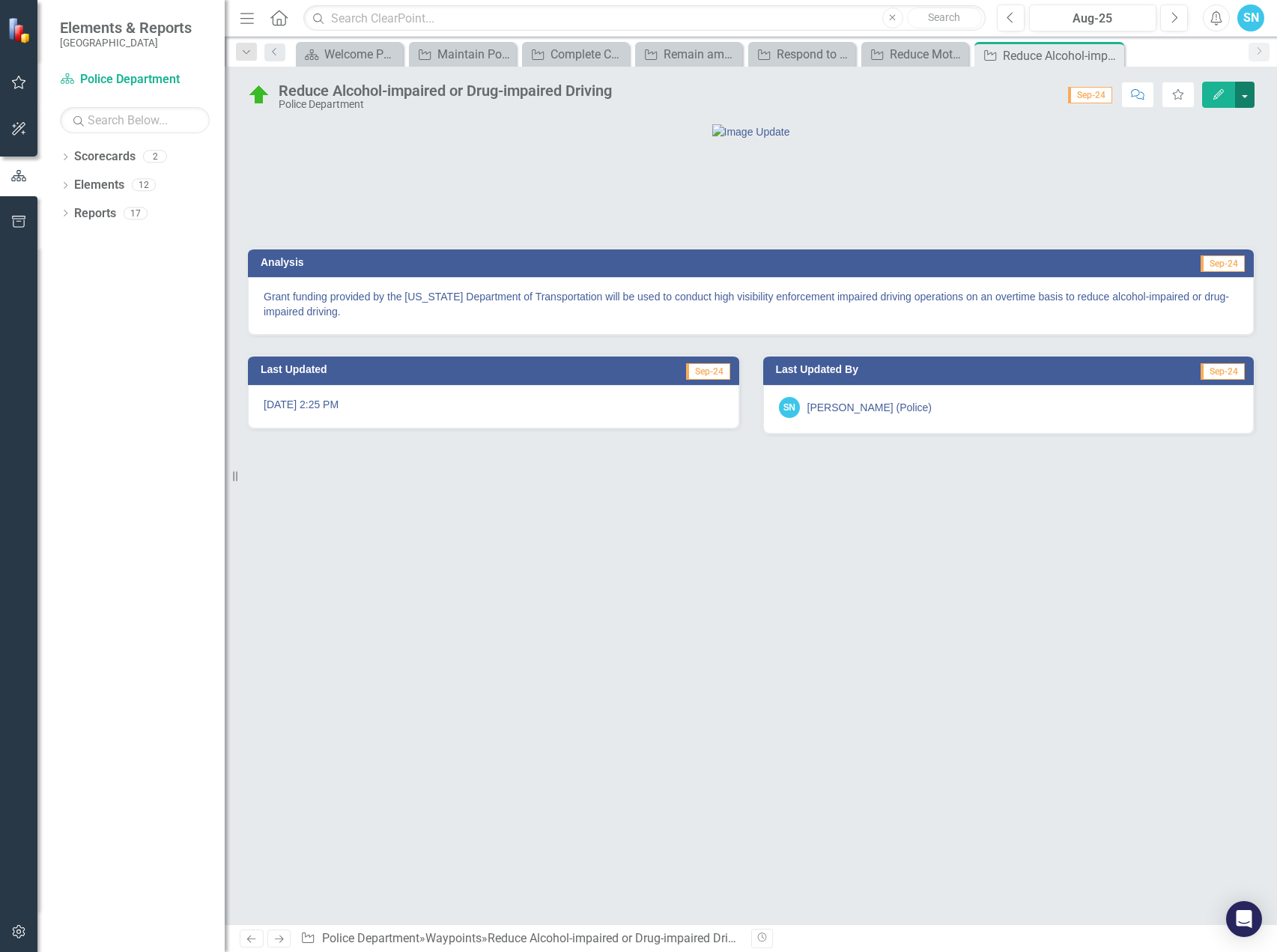
click at [1250, 98] on button "button" at bounding box center [1244, 95] width 20 height 26
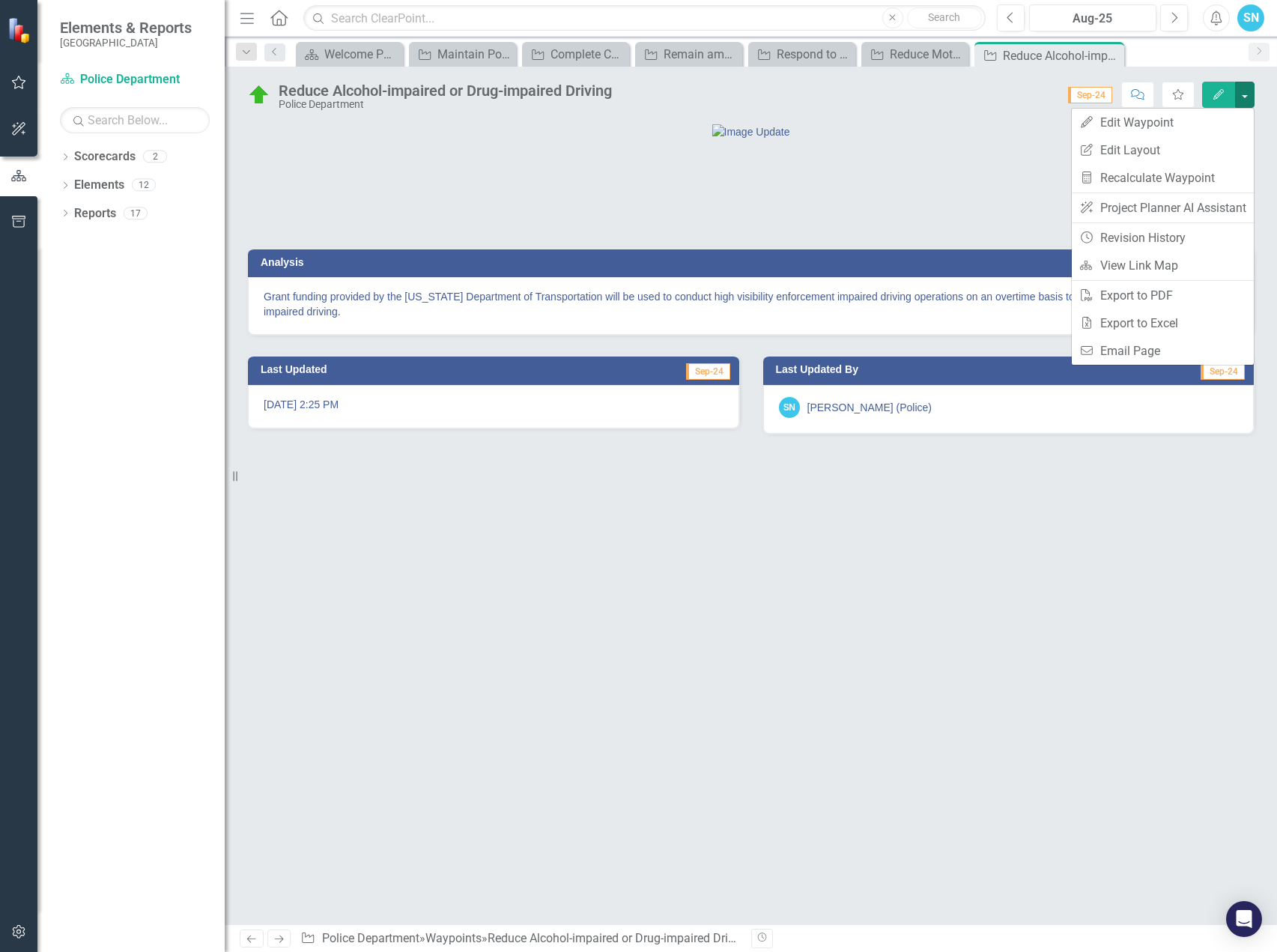
click at [1212, 87] on button "Edit" at bounding box center [1218, 95] width 33 height 26
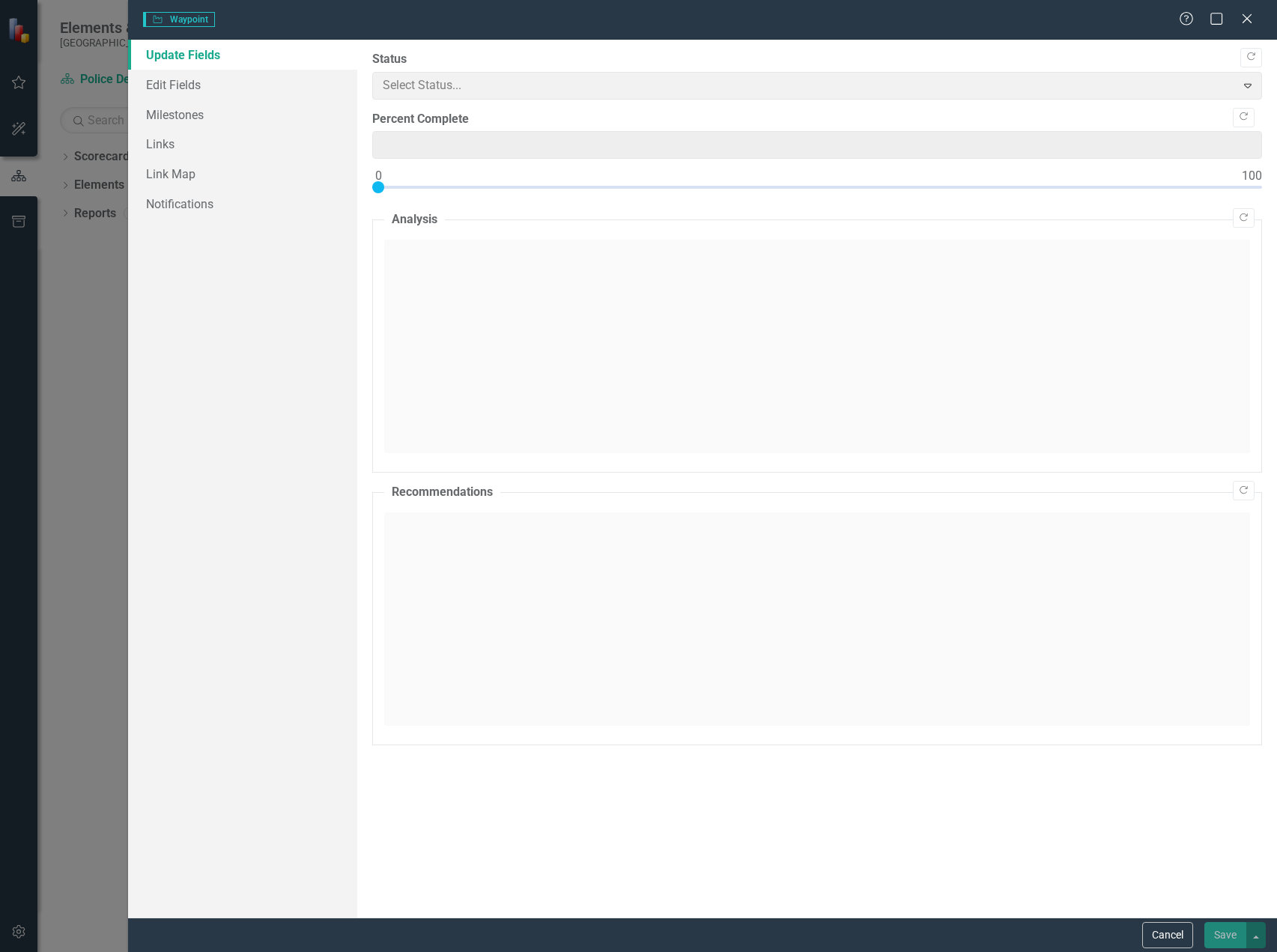
type input "0"
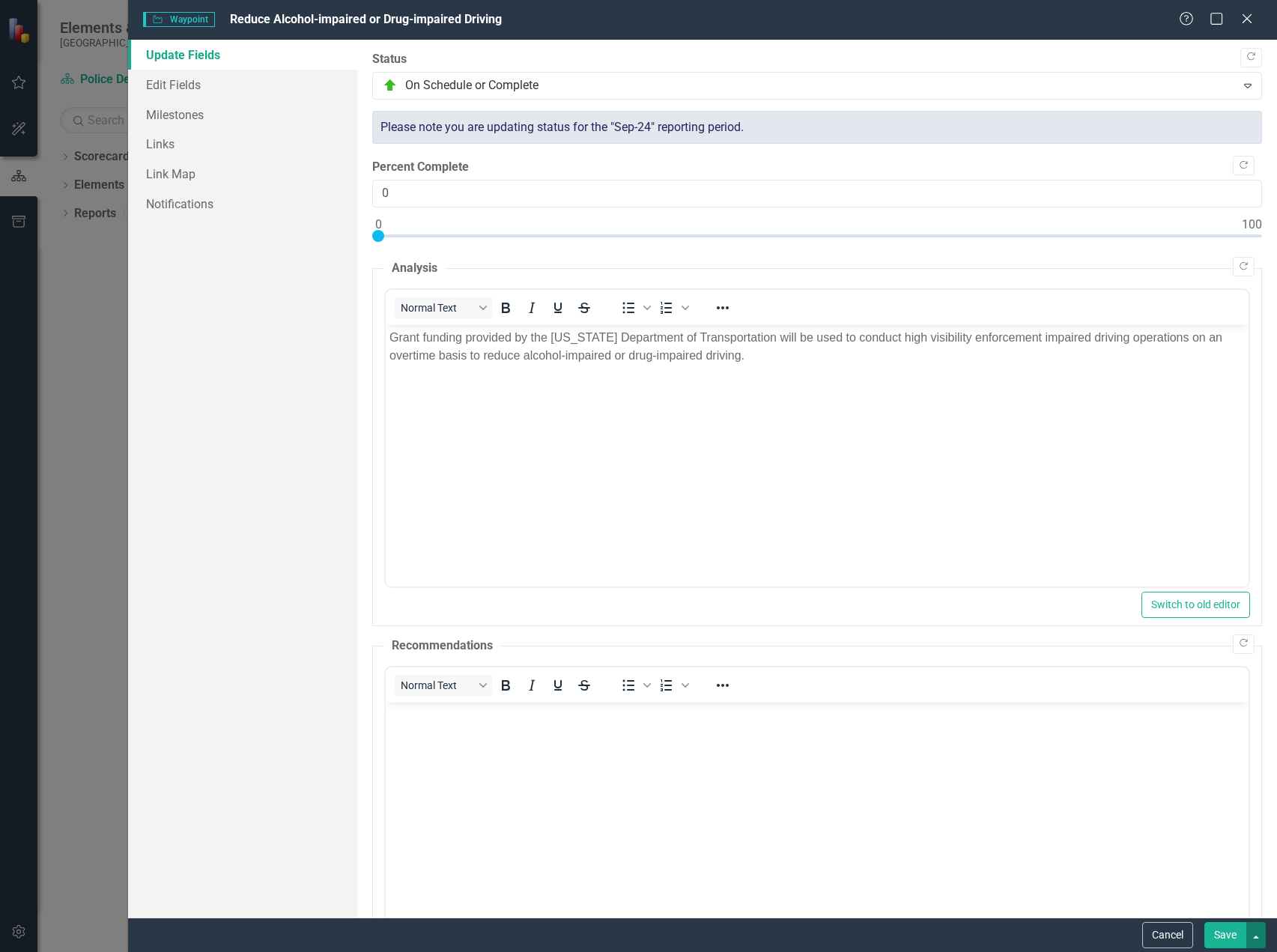
click at [1250, 933] on button "button" at bounding box center [1256, 935] width 20 height 26
click at [1207, 884] on link "Save and Close" at bounding box center [1205, 880] width 118 height 28
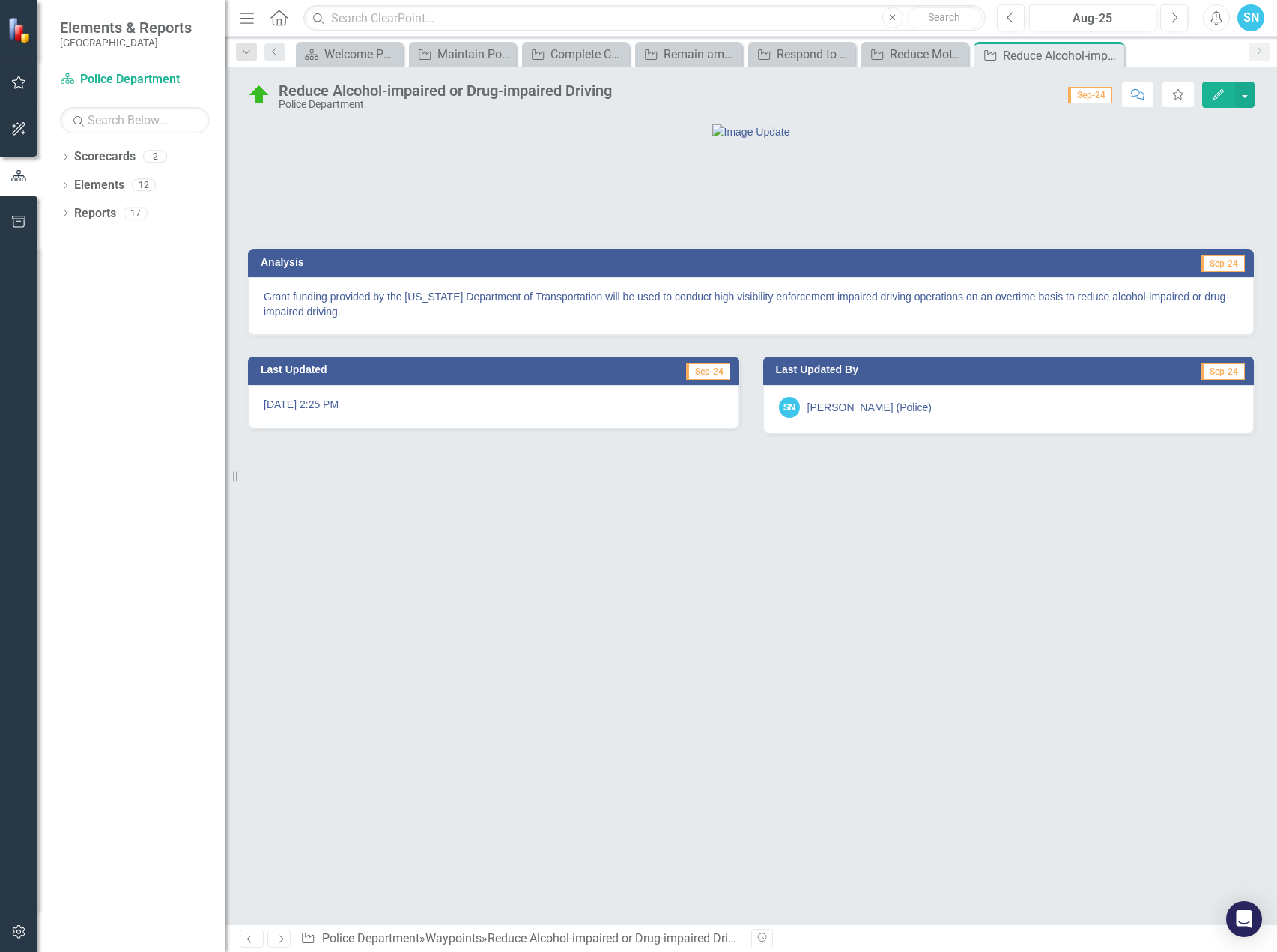
click at [280, 941] on icon "Next" at bounding box center [280, 939] width 13 height 9
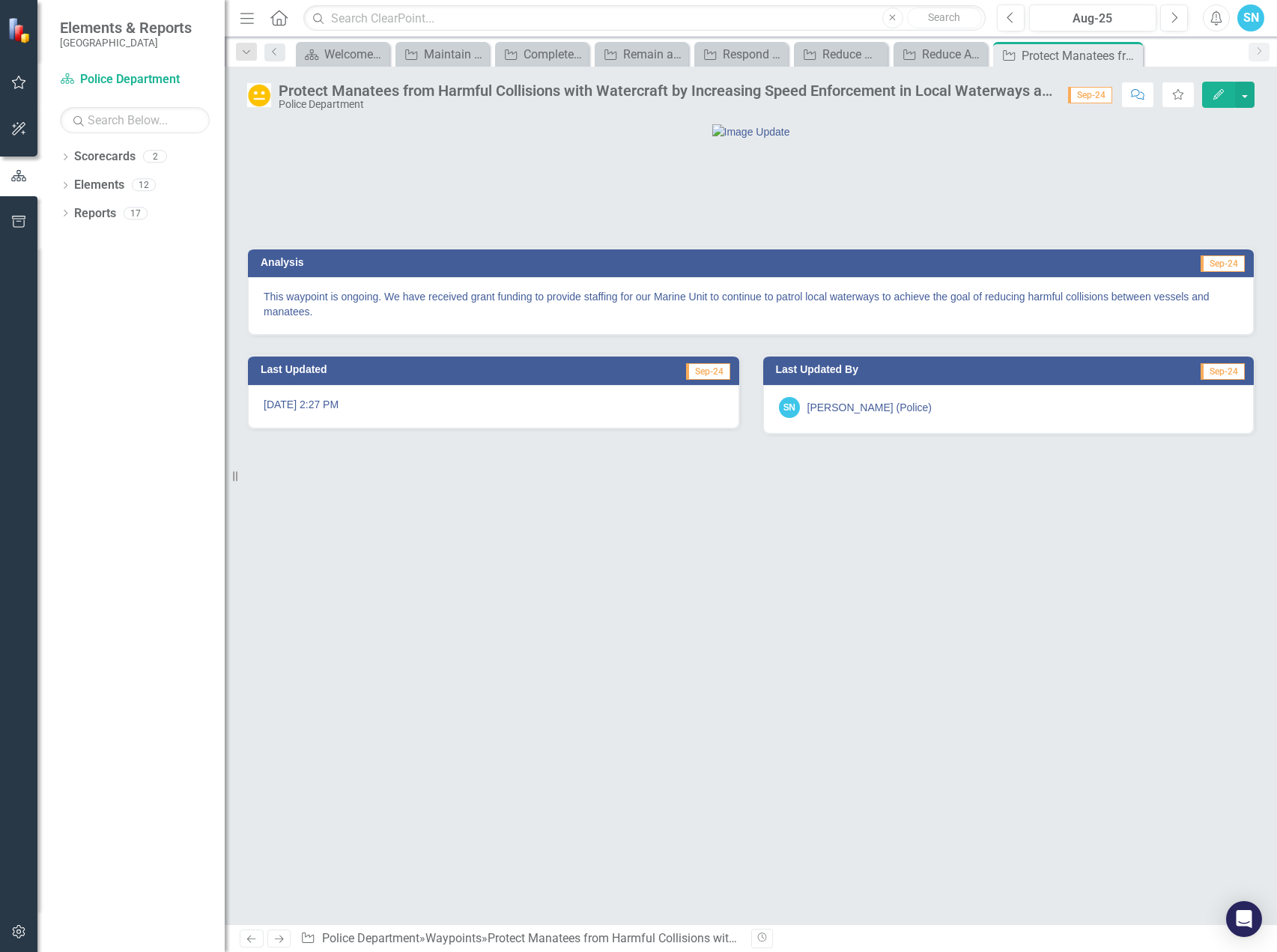
click at [1214, 92] on icon "Edit" at bounding box center [1218, 94] width 14 height 10
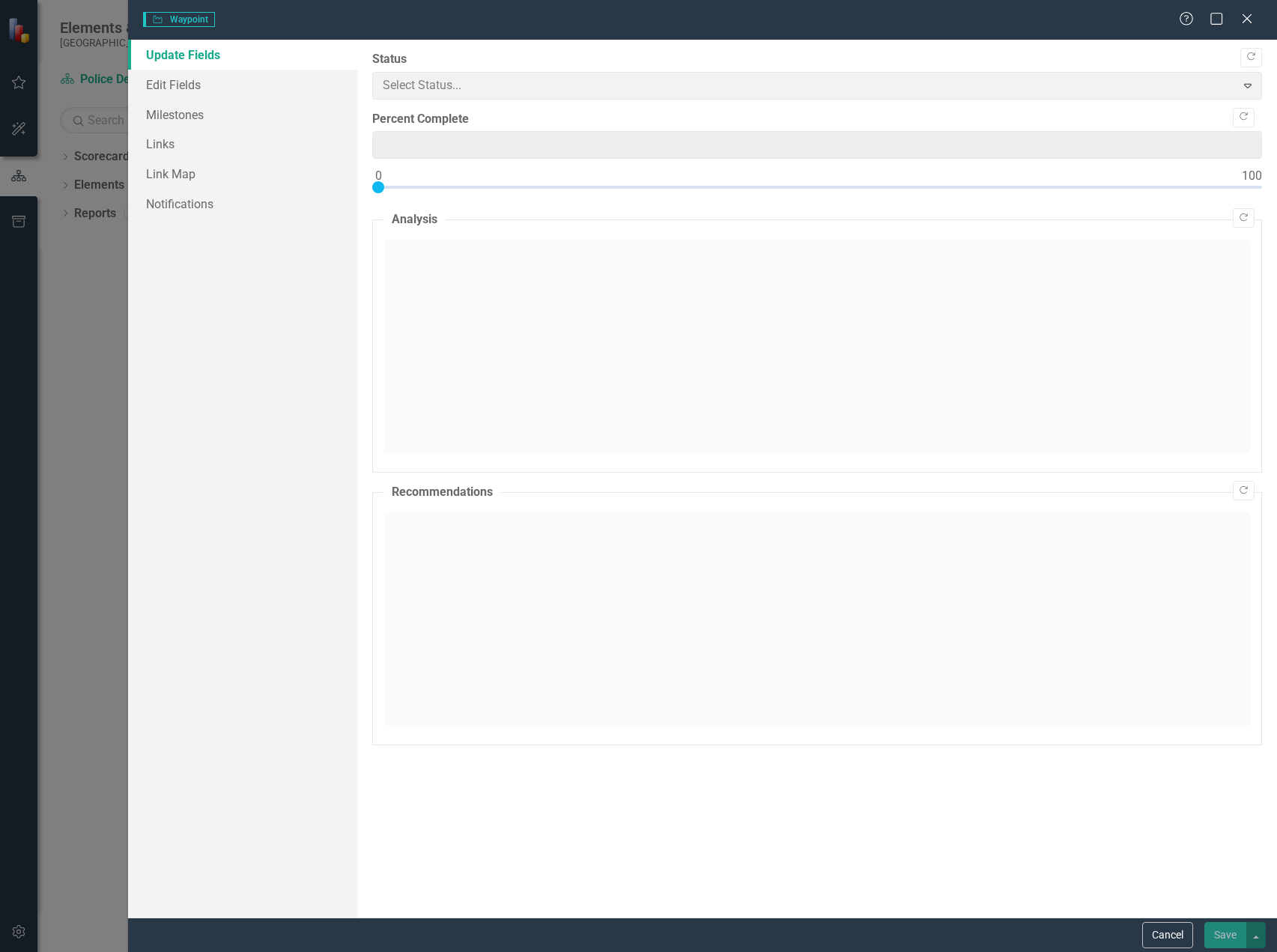
type input "0"
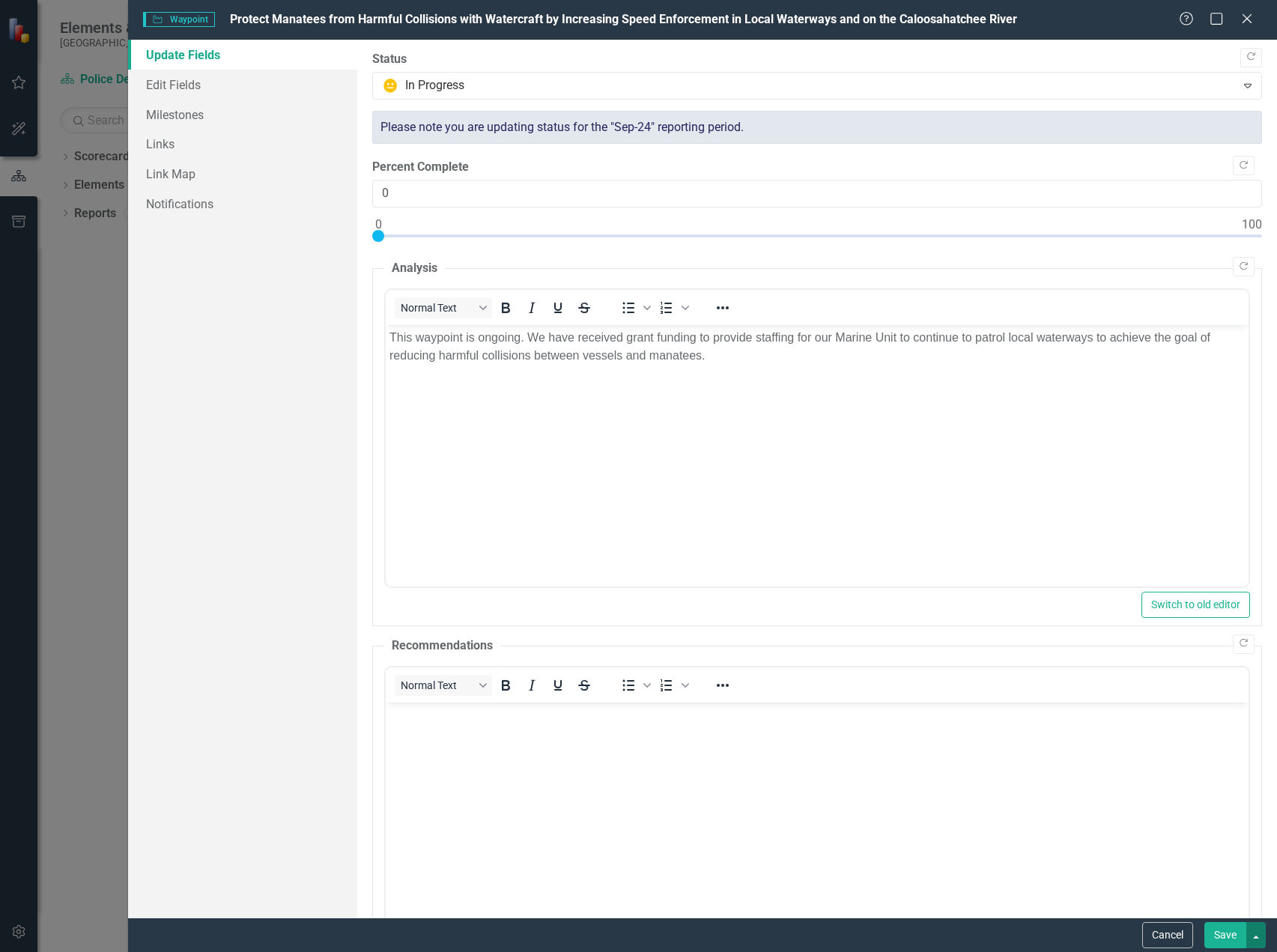
click at [1257, 938] on button "button" at bounding box center [1256, 935] width 20 height 26
click at [1225, 869] on link "Save and Close" at bounding box center [1205, 880] width 118 height 28
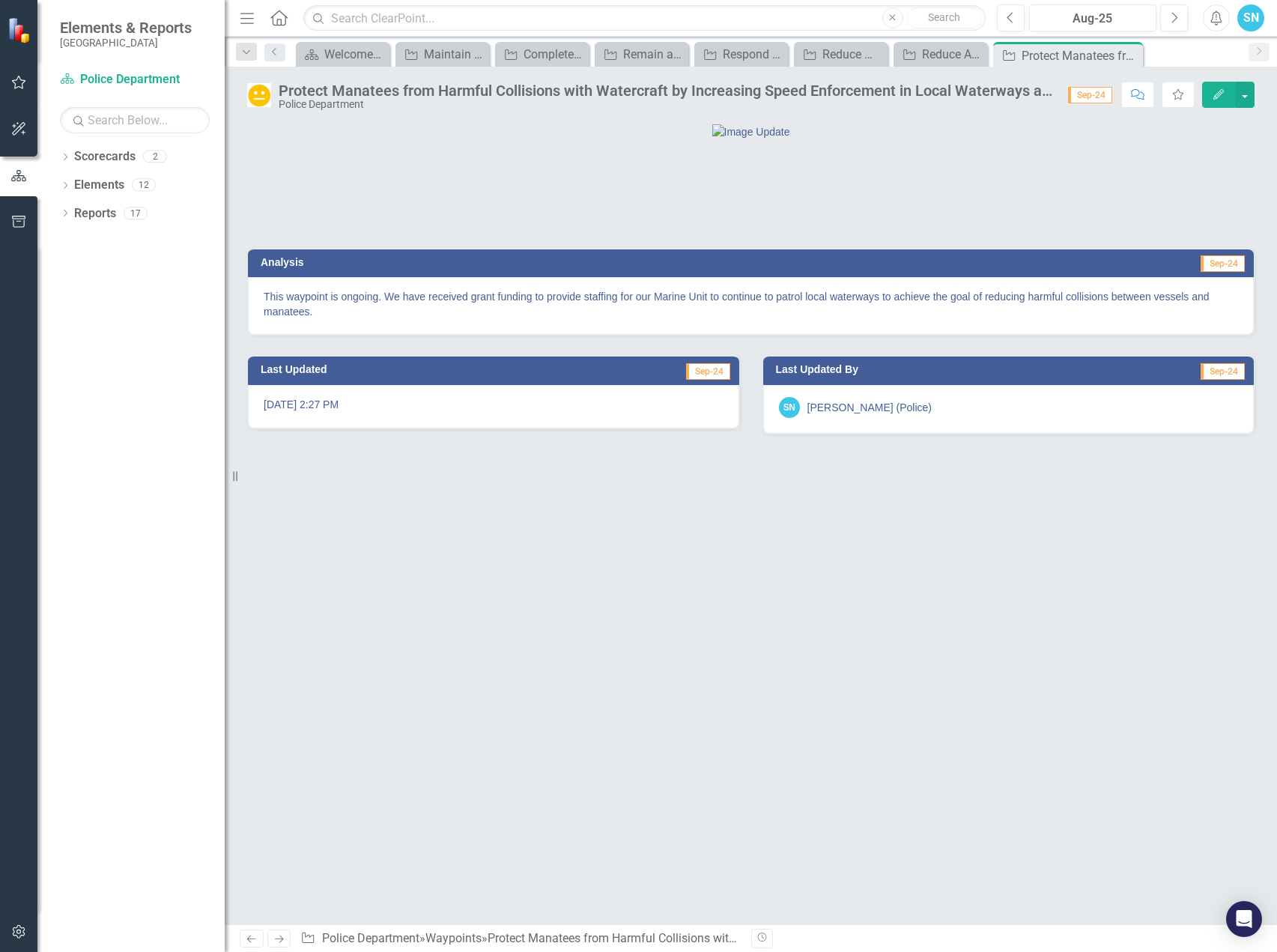
click at [276, 935] on icon "Next" at bounding box center [280, 939] width 13 height 9
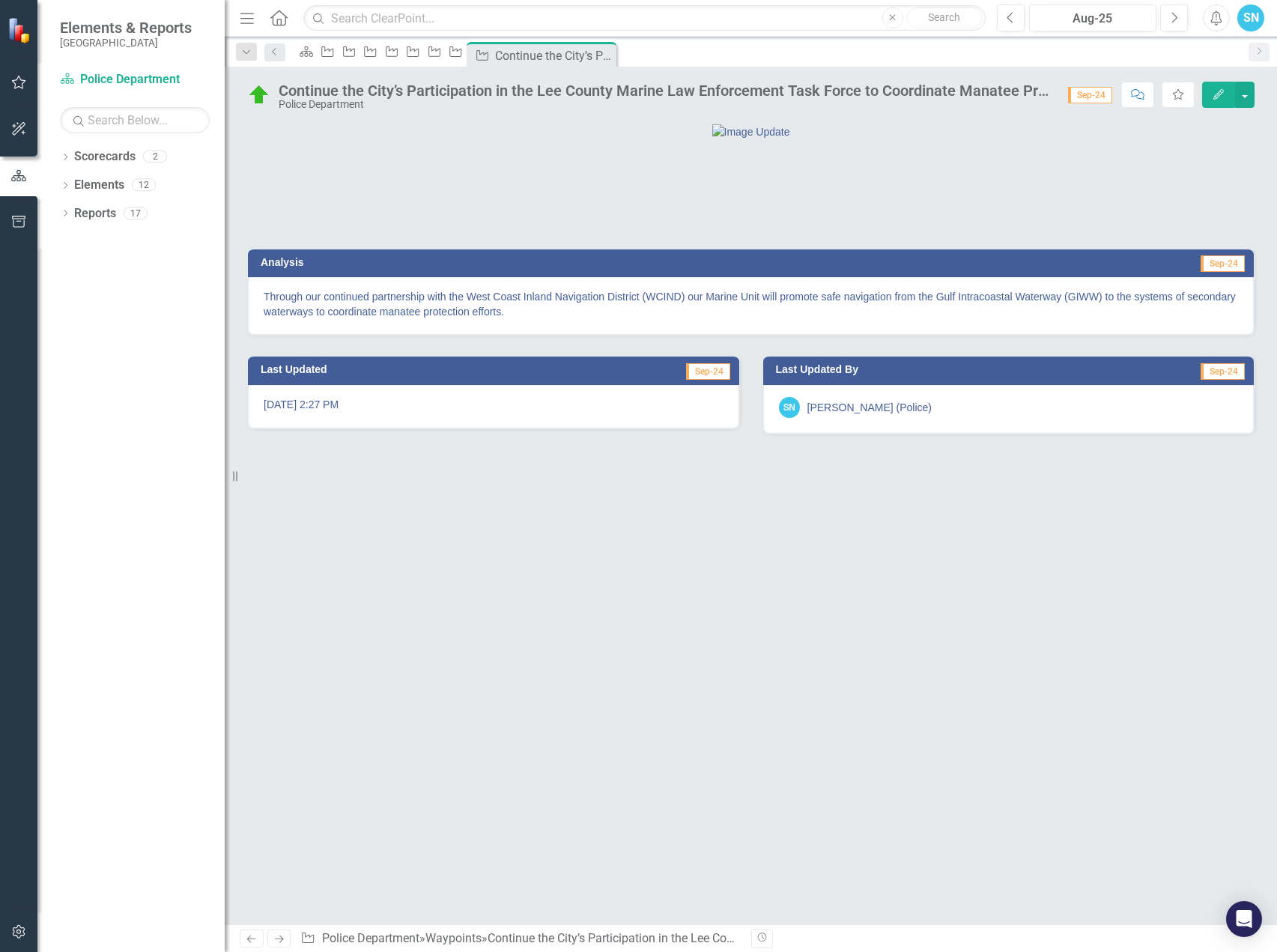
click at [1209, 90] on button "Edit" at bounding box center [1218, 95] width 33 height 26
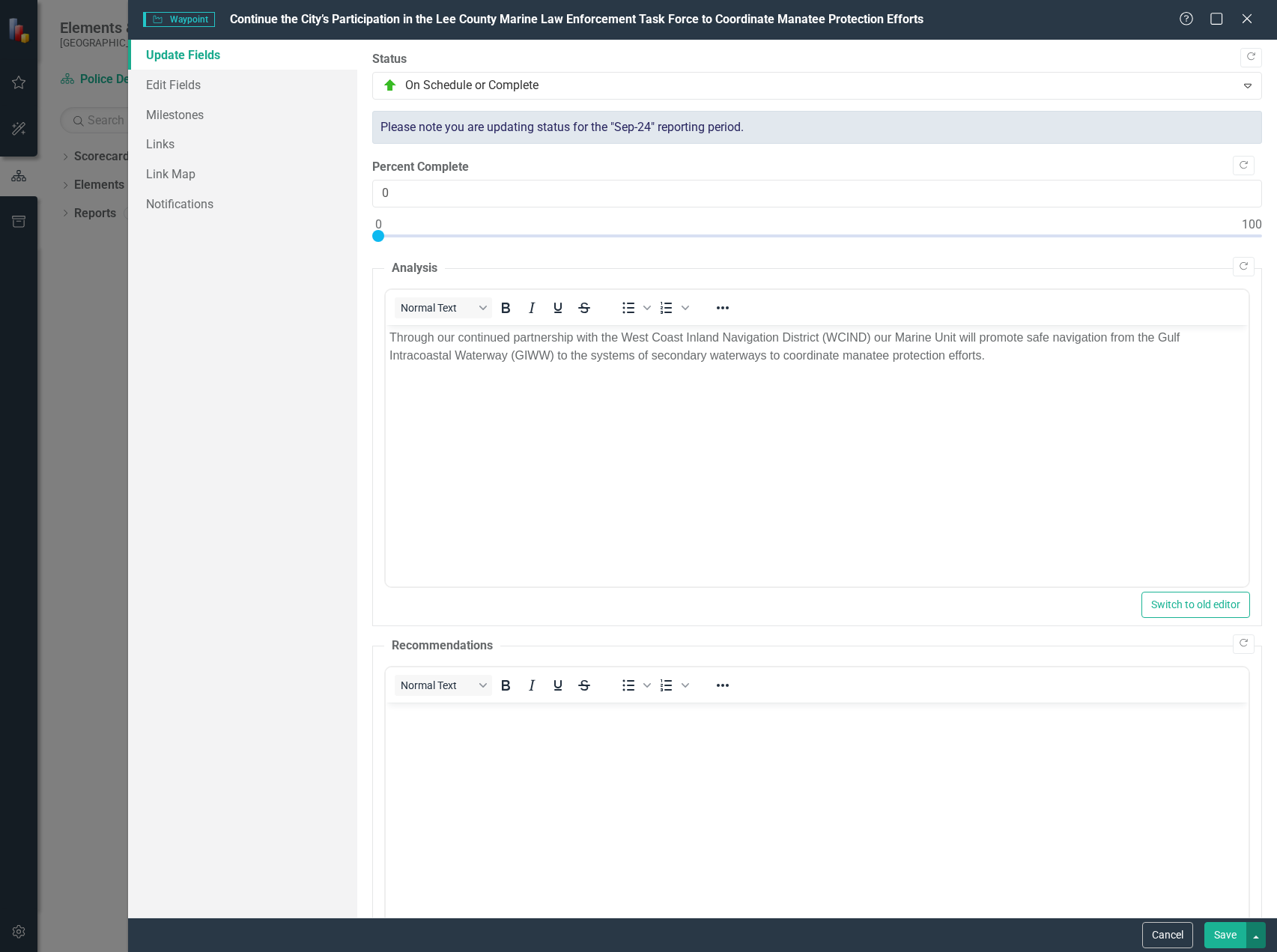
click at [1254, 931] on button "button" at bounding box center [1256, 935] width 20 height 26
drag, startPoint x: 1209, startPoint y: 881, endPoint x: 360, endPoint y: 176, distance: 1103.6
click at [1209, 881] on link "Save and Close" at bounding box center [1205, 880] width 118 height 28
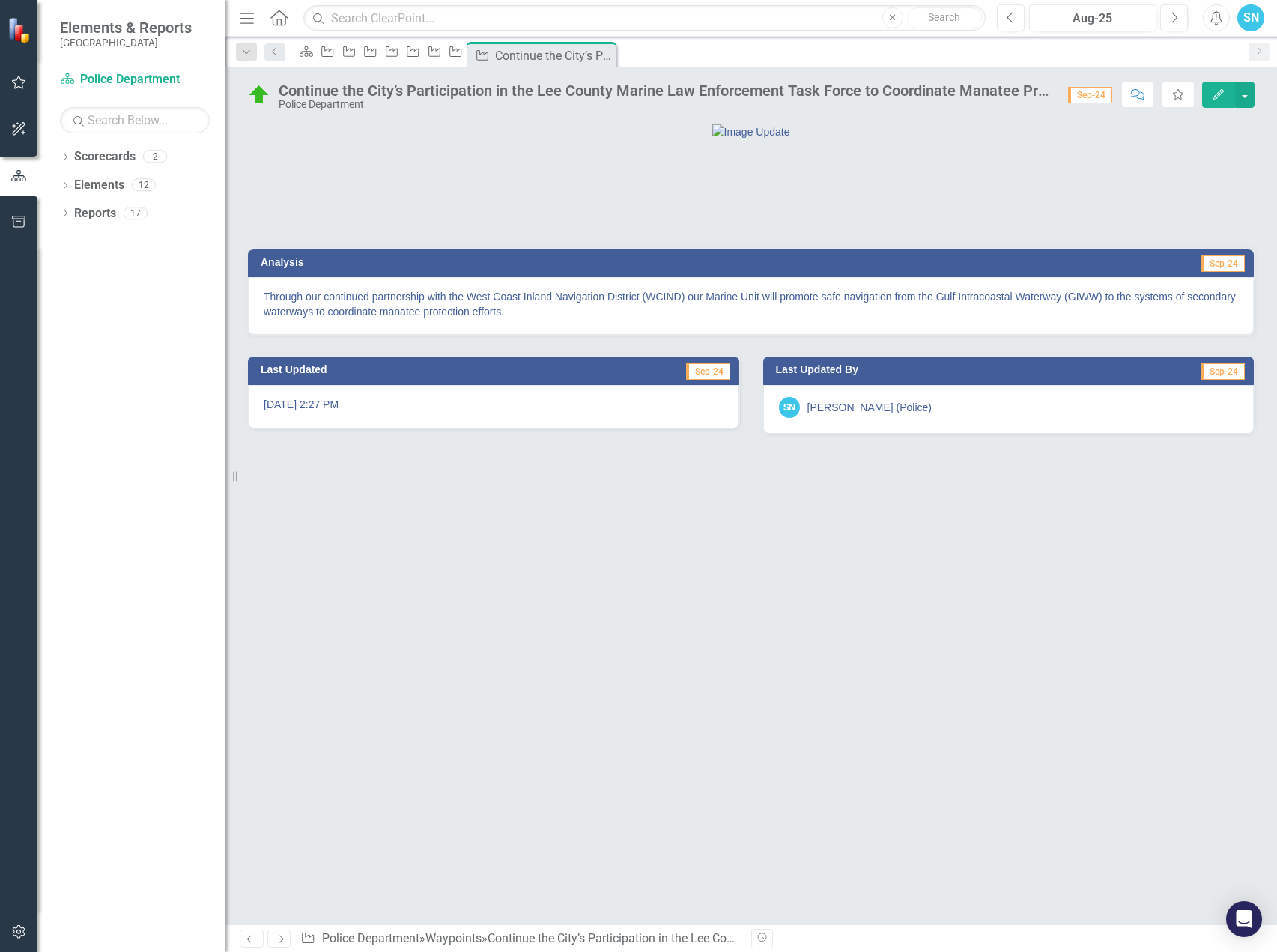
click at [281, 937] on icon at bounding box center [280, 939] width 9 height 7
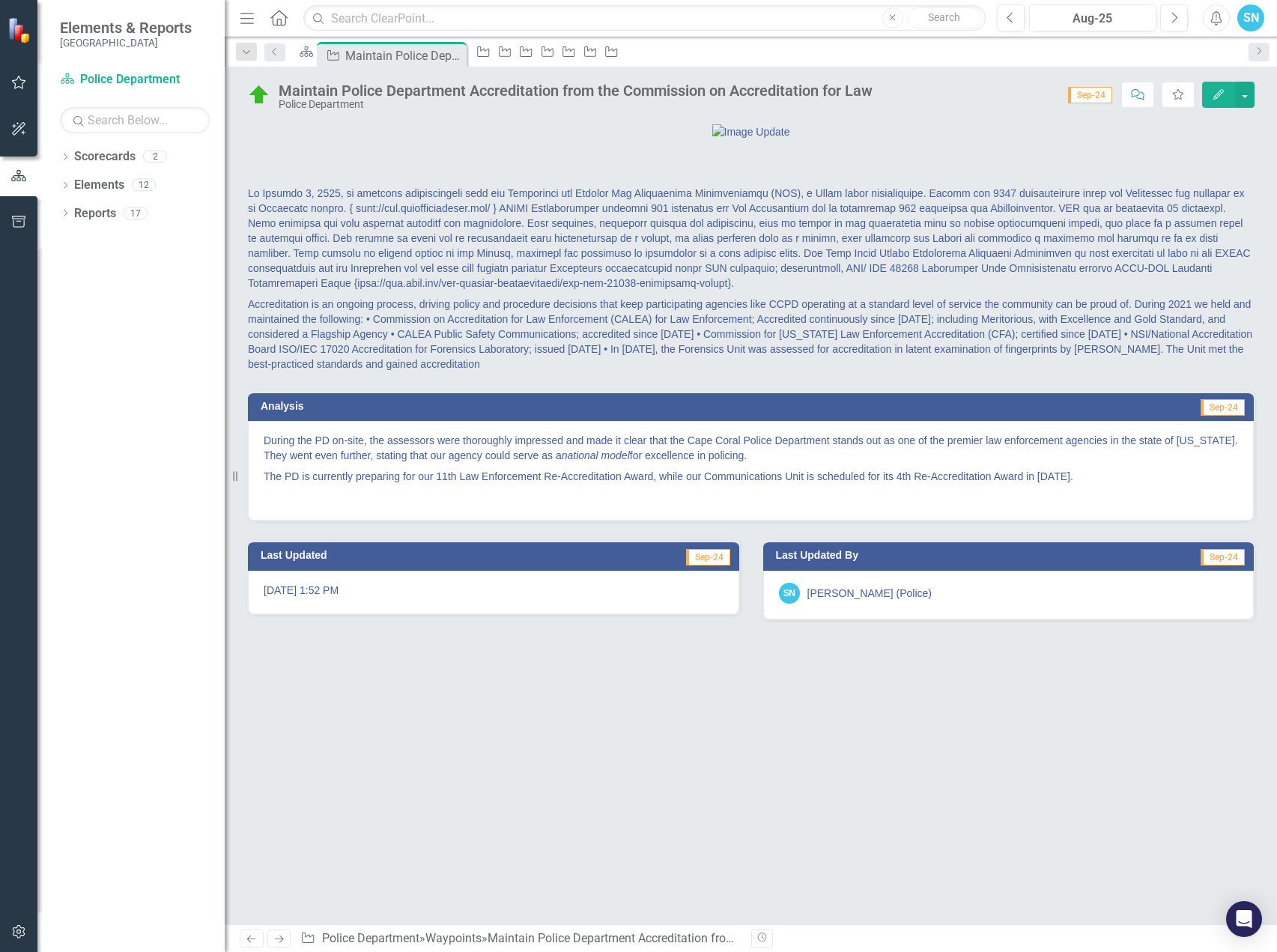
click at [1212, 92] on icon "Edit" at bounding box center [1218, 94] width 14 height 10
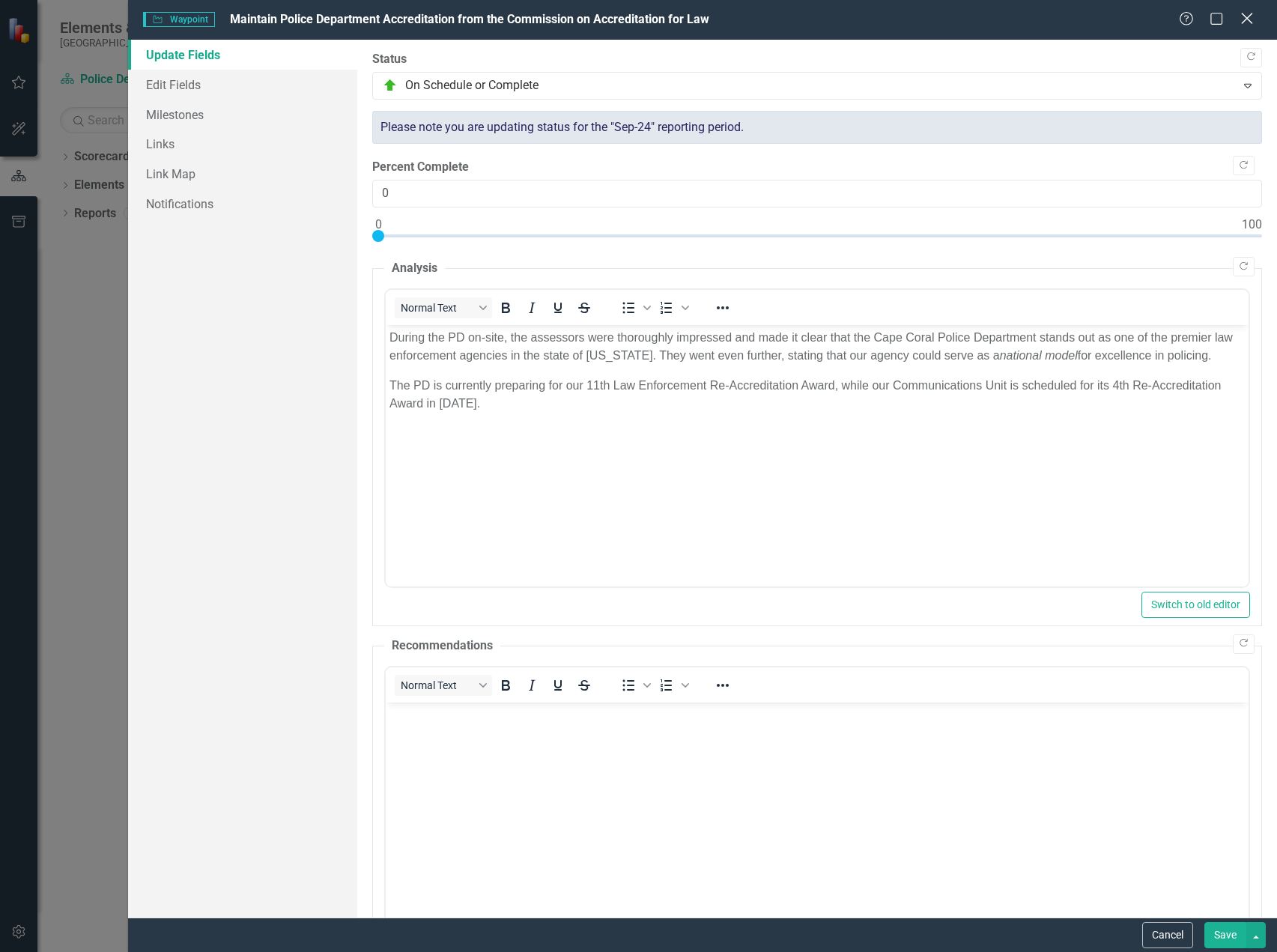
click at [1245, 18] on icon at bounding box center [1246, 19] width 11 height 11
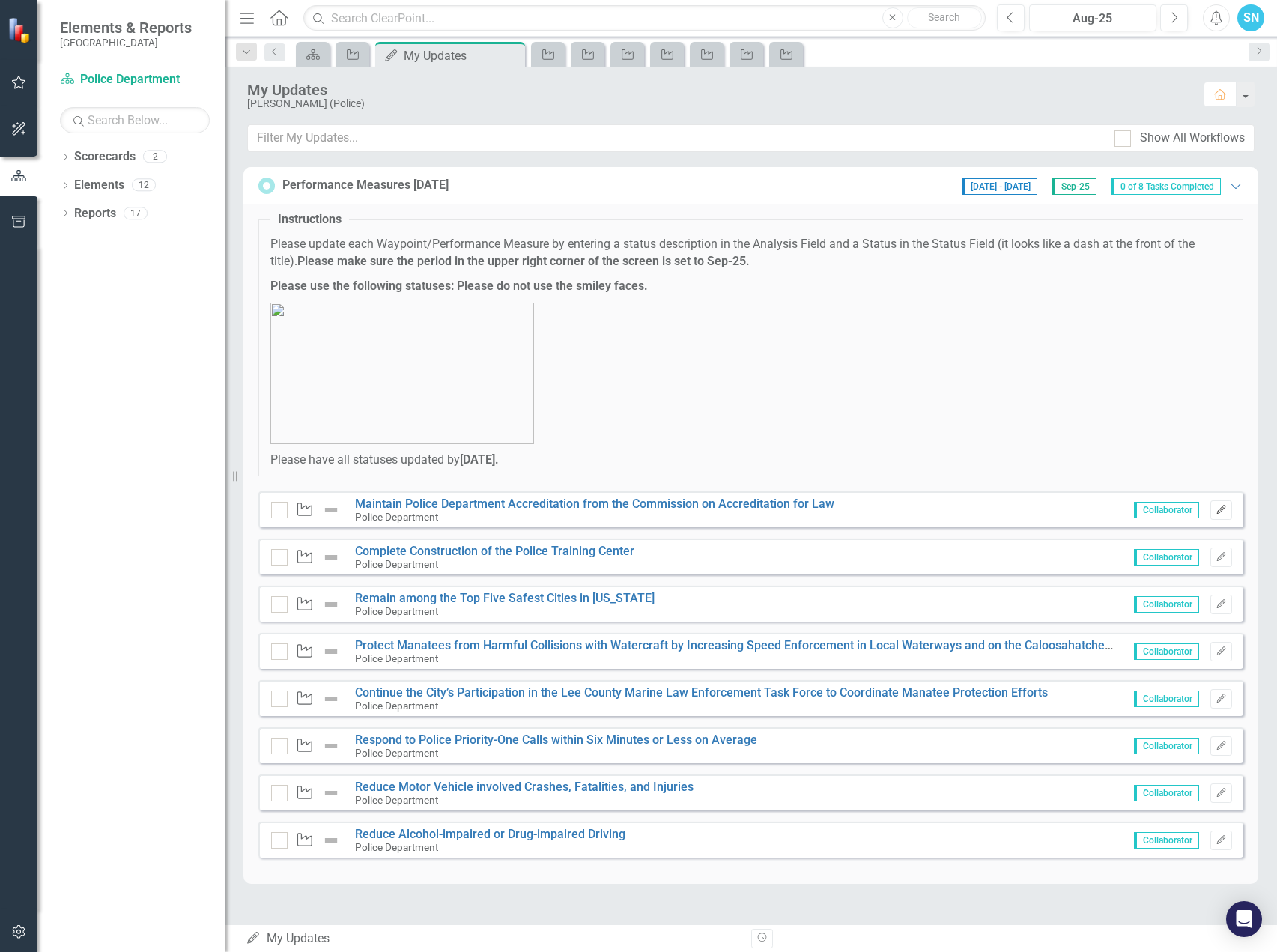
click at [1222, 510] on icon "button" at bounding box center [1221, 510] width 9 height 9
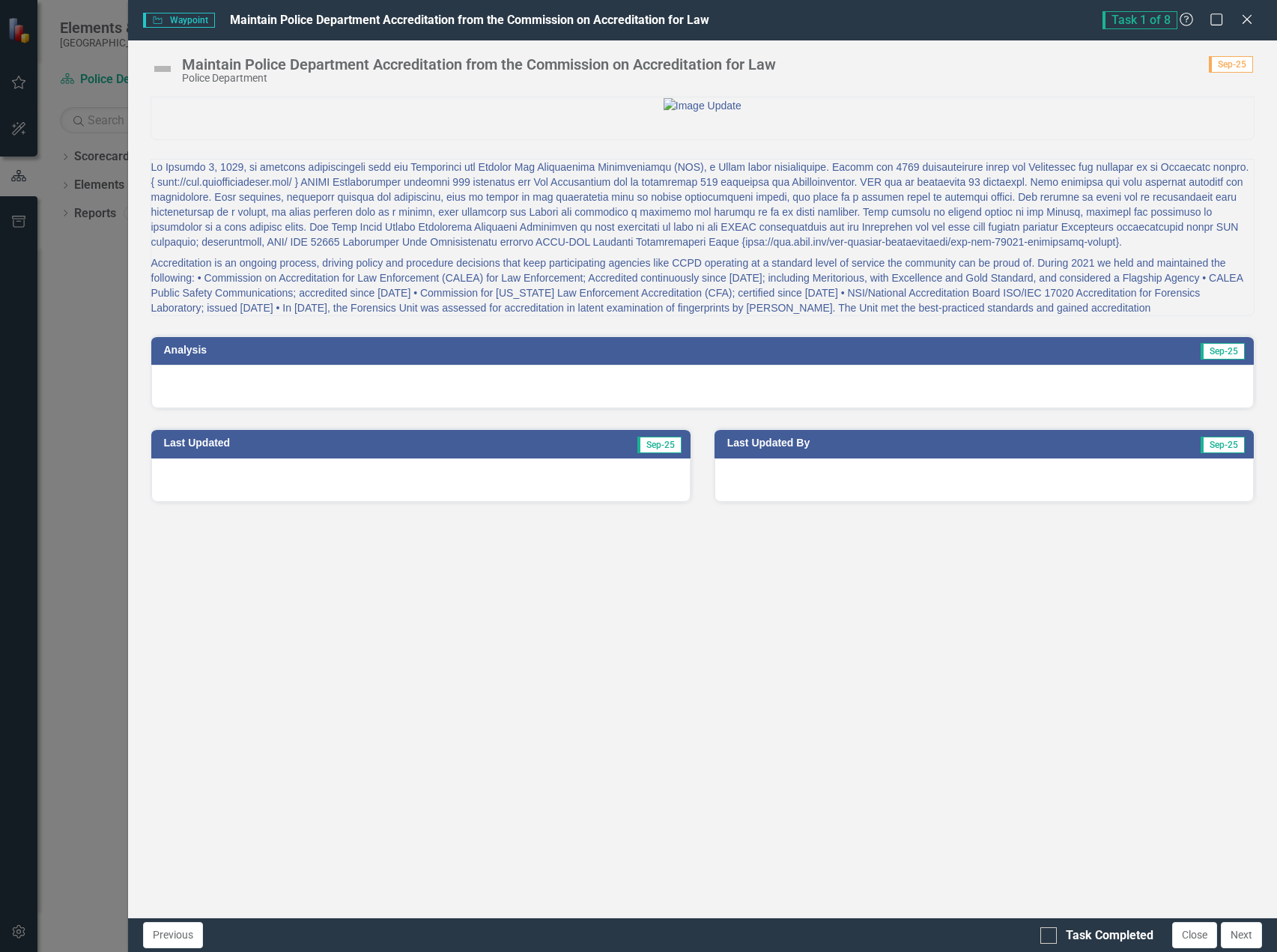
drag, startPoint x: 1248, startPoint y: 13, endPoint x: 1272, endPoint y: 32, distance: 30.6
click at [1248, 14] on icon "Close" at bounding box center [1247, 20] width 15 height 12
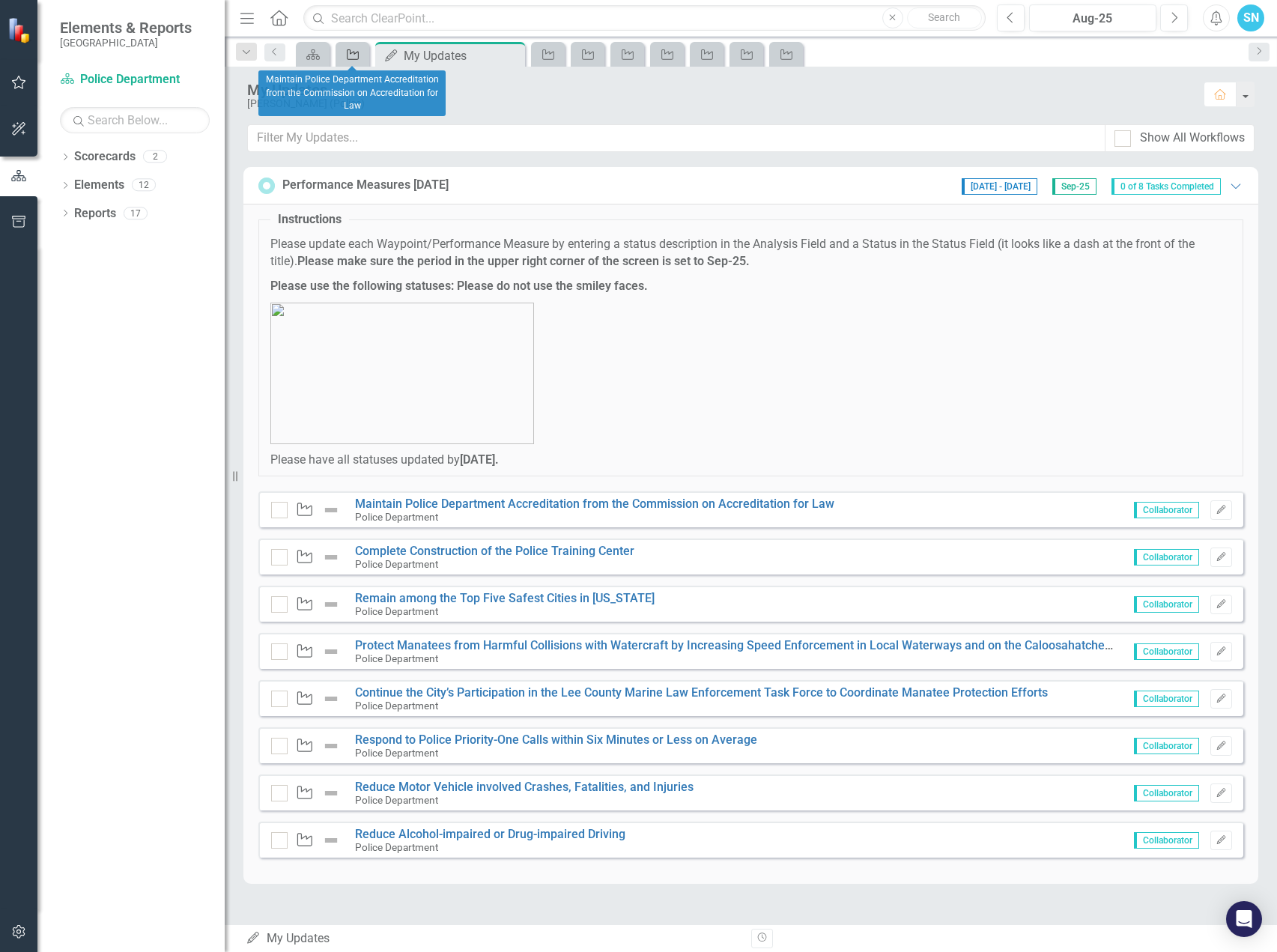
click at [350, 48] on icon "Waypoint" at bounding box center [353, 54] width 15 height 12
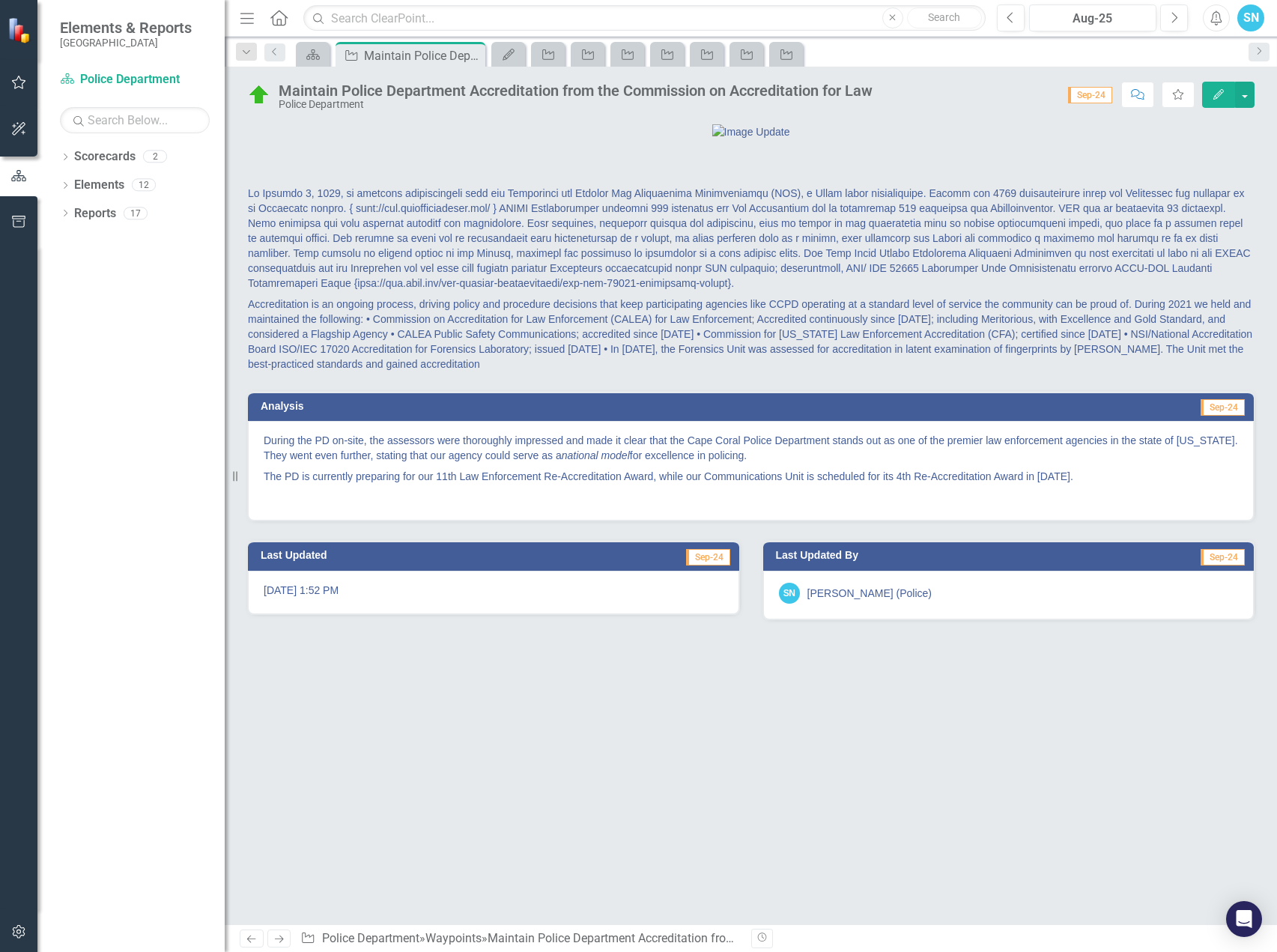
click at [1218, 89] on icon "Edit" at bounding box center [1218, 94] width 14 height 10
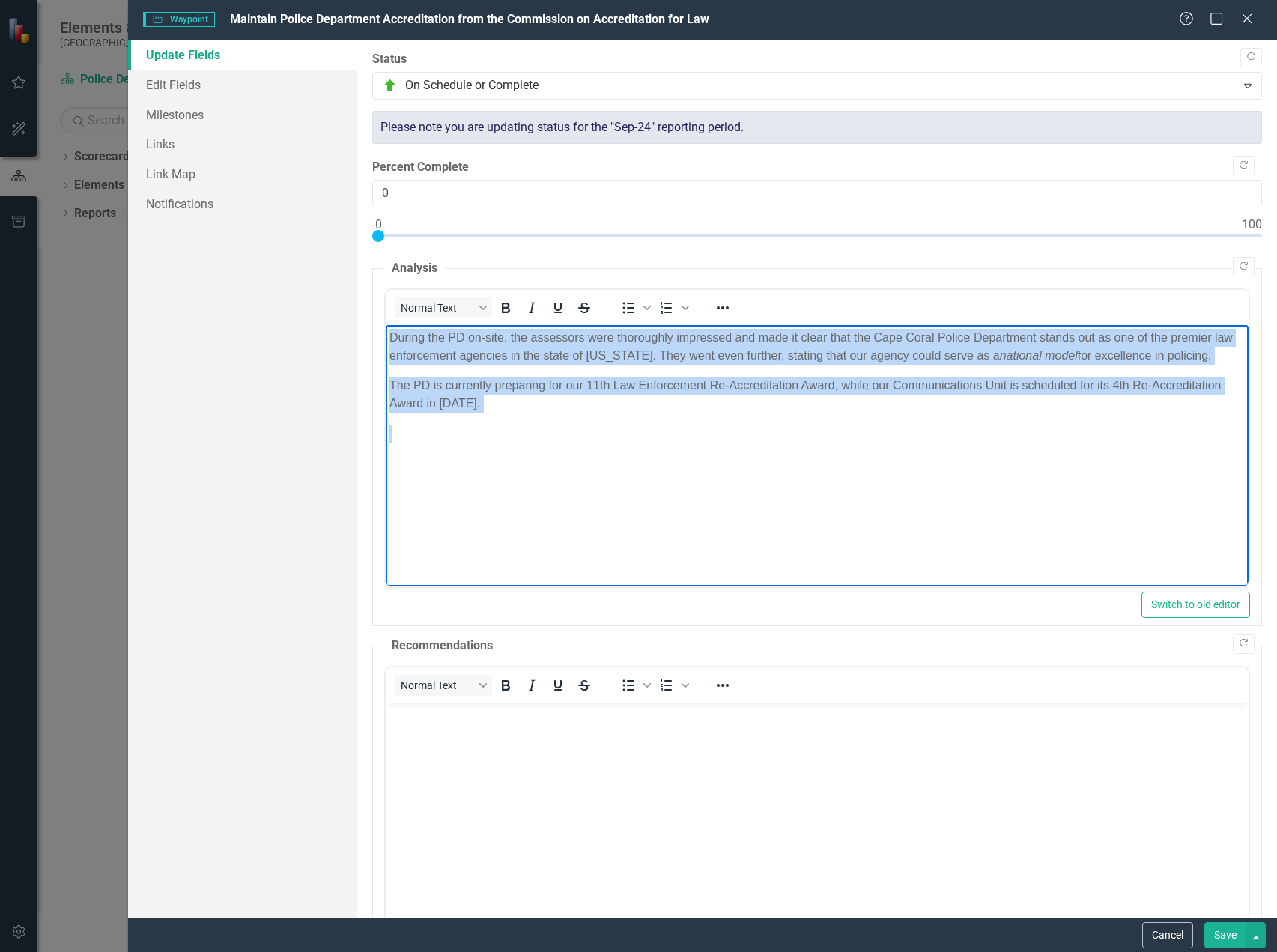
drag, startPoint x: 389, startPoint y: 333, endPoint x: 602, endPoint y: 432, distance: 234.9
click at [602, 432] on body "During the PD on-site, the assessors were thoroughly impressed and made it clea…" at bounding box center [816, 437] width 863 height 225
copy body "During the PD on-site, the assessors were thoroughly impressed and made it clea…"
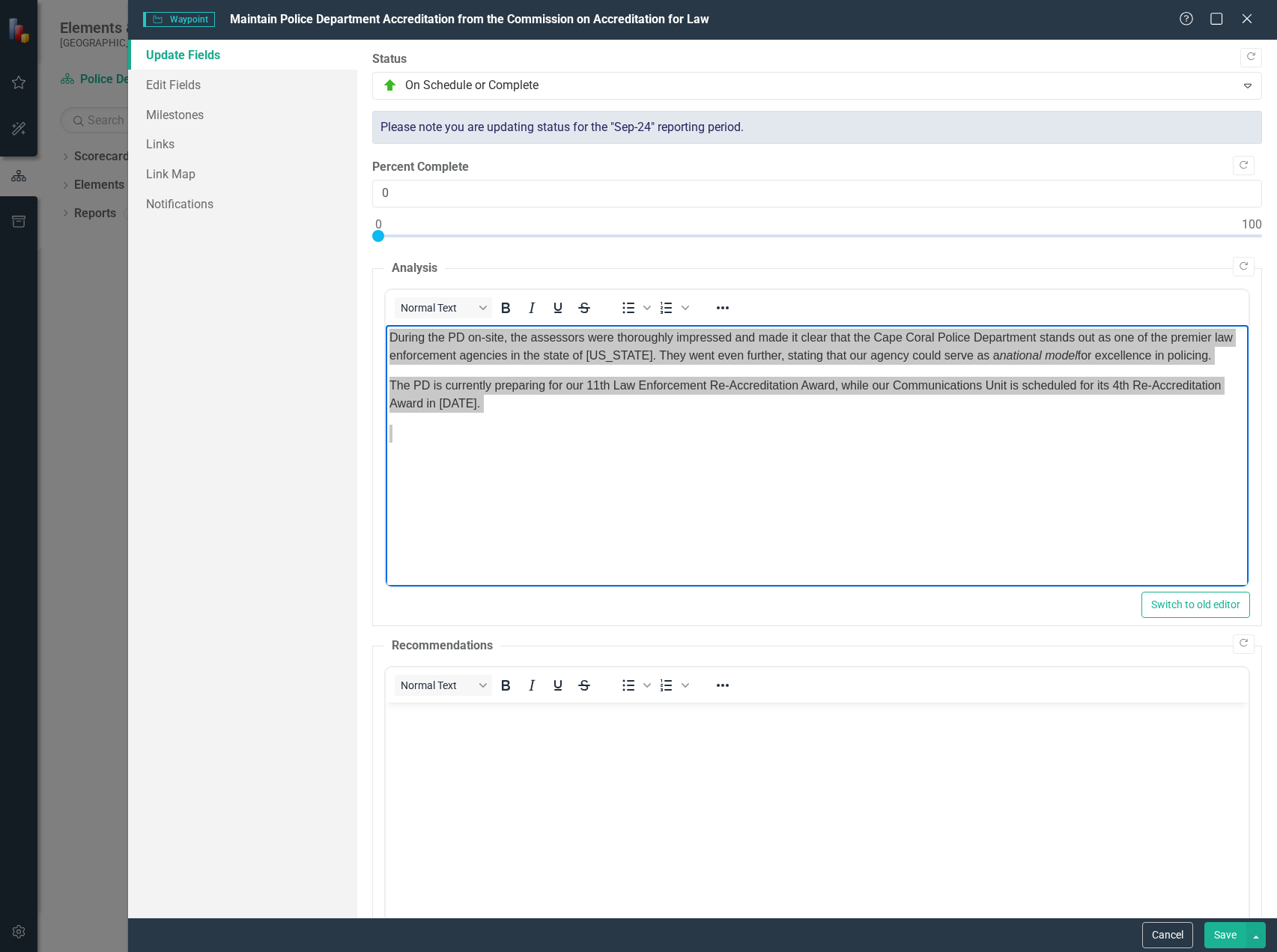
scroll to position [168, 0]
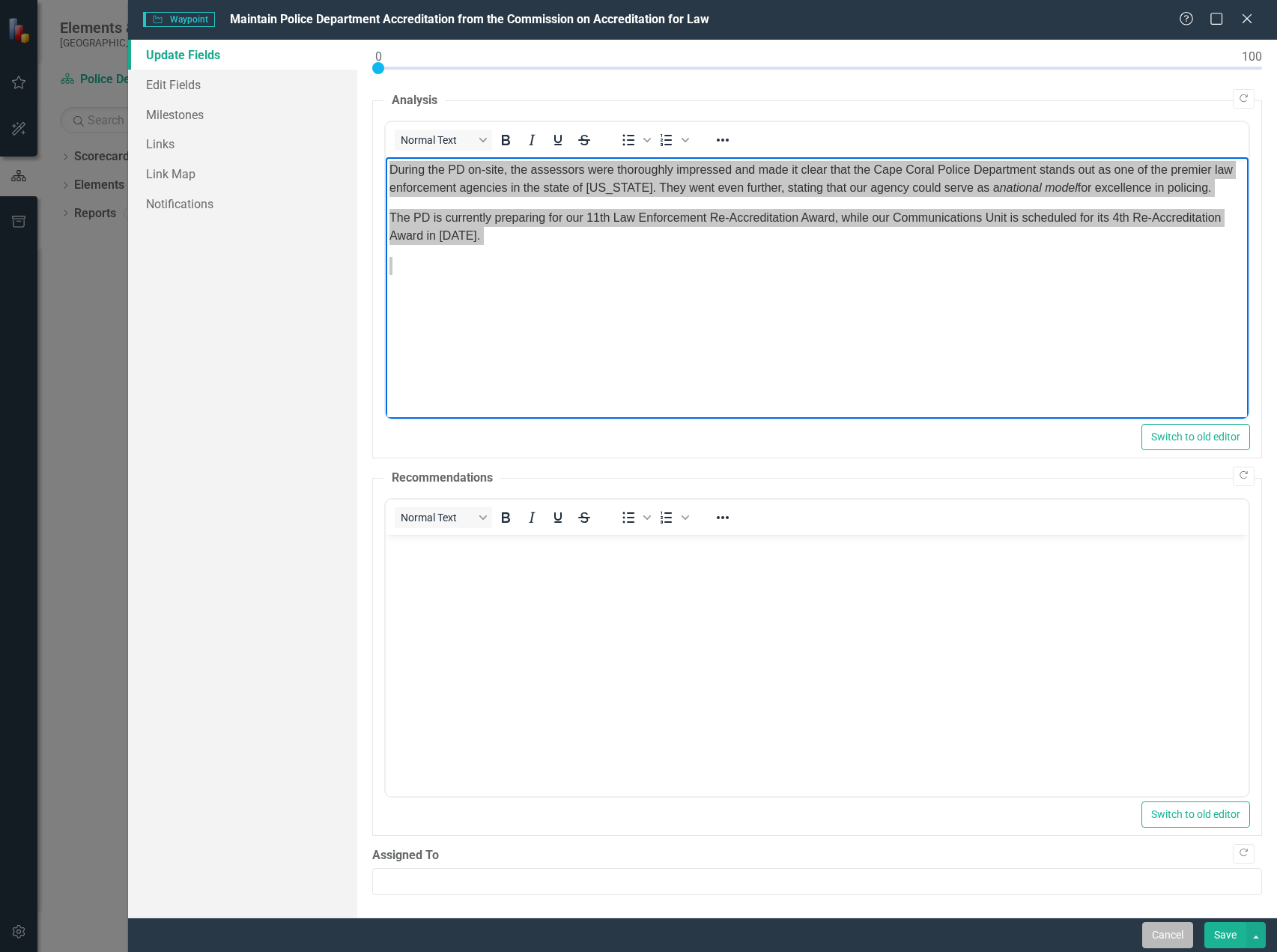
click at [1155, 938] on button "Cancel" at bounding box center [1167, 935] width 51 height 26
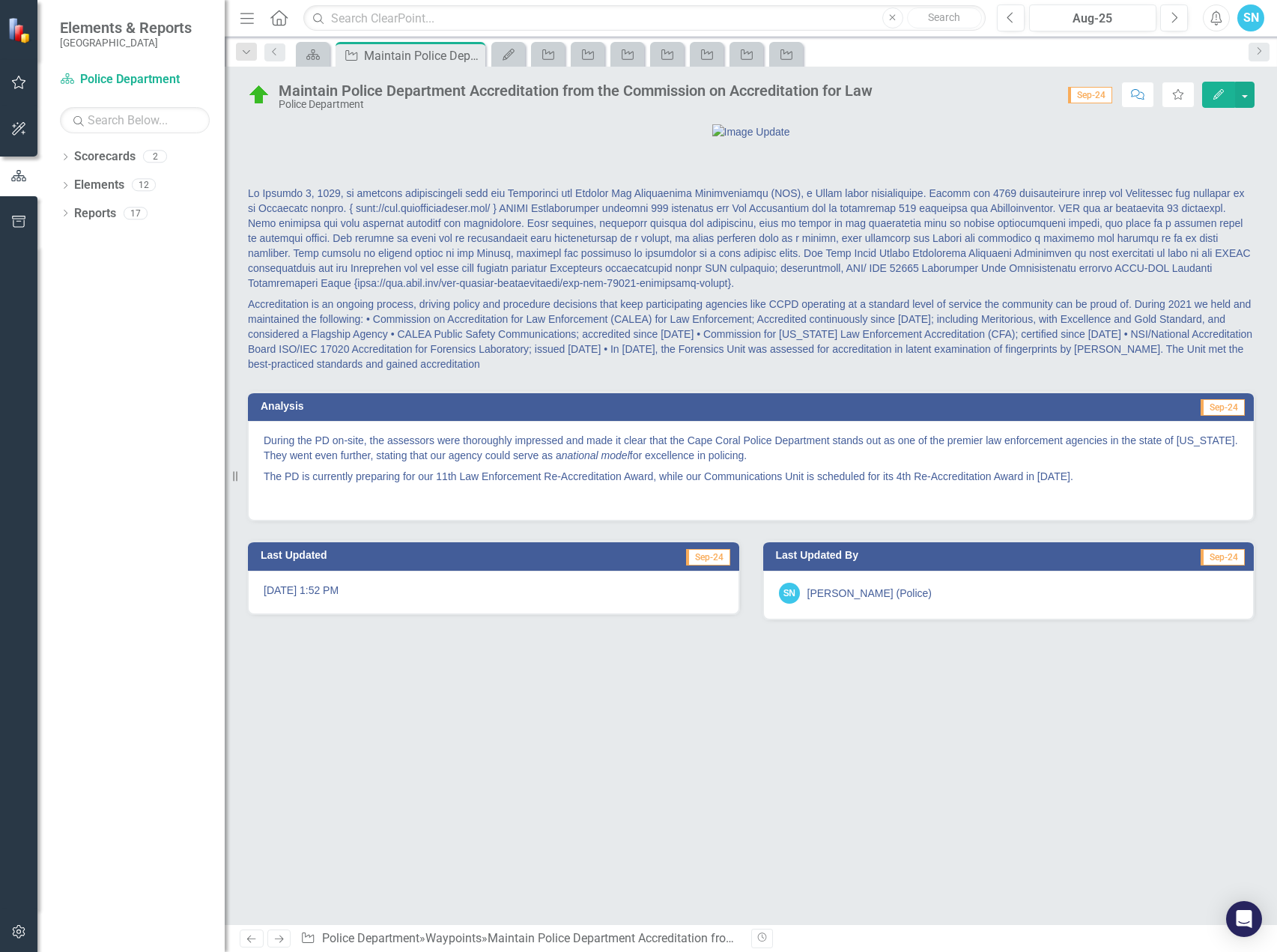
click at [241, 287] on div "Accreditation is an ongoing process, driving policy and procedure decisions tha…" at bounding box center [750, 269] width 1030 height 206
click at [250, 265] on p at bounding box center [750, 240] width 1006 height 108
click at [277, 285] on p at bounding box center [750, 240] width 1006 height 108
drag, startPoint x: 241, startPoint y: 265, endPoint x: 264, endPoint y: 265, distance: 23.0
click at [264, 265] on div "Accreditation is an ongoing process, driving policy and procedure decisions tha…" at bounding box center [750, 269] width 1030 height 206
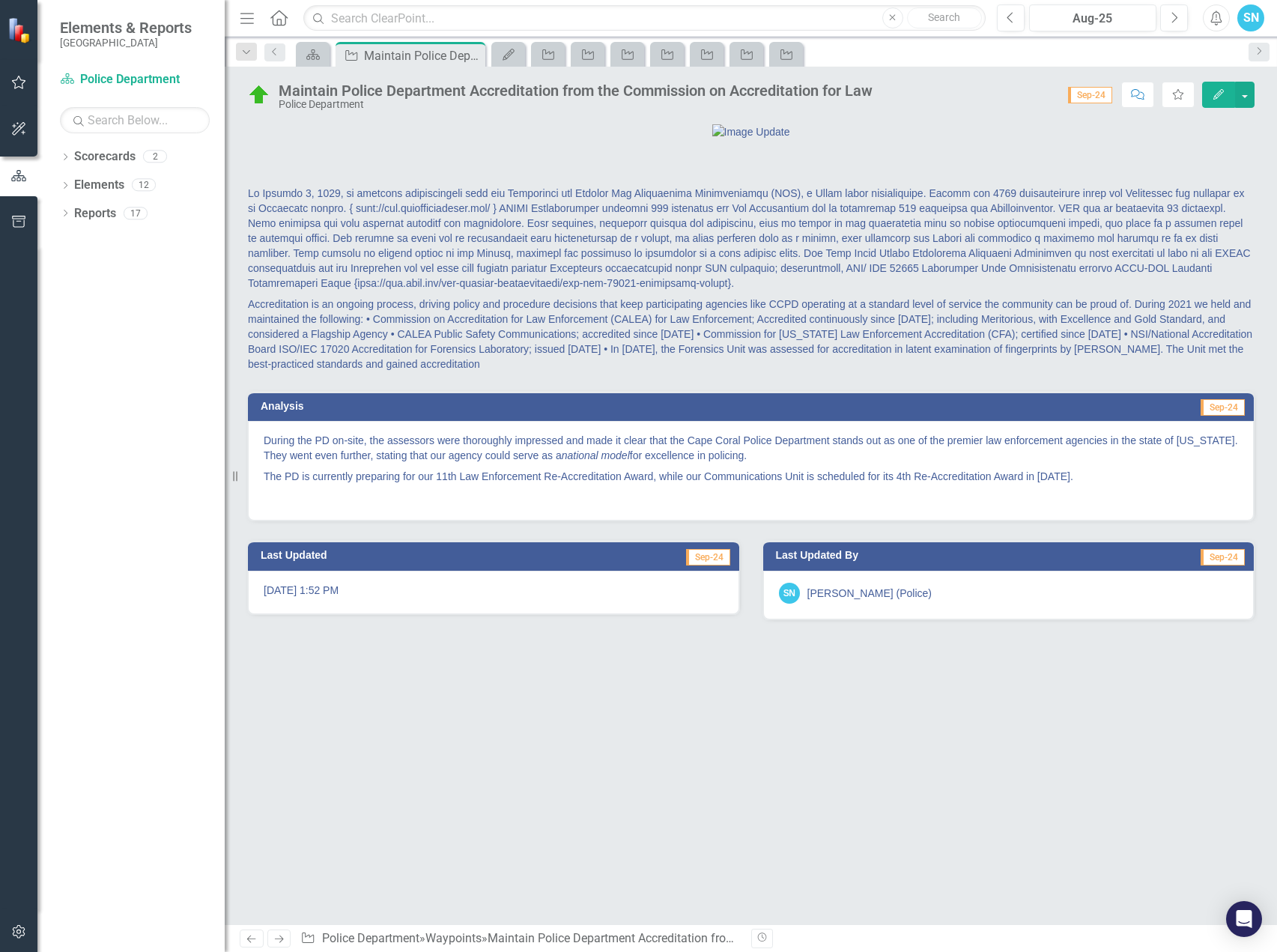
click at [518, 372] on p "Accreditation is an ongoing process, driving policy and procedure decisions tha…" at bounding box center [750, 333] width 1006 height 78
click at [700, 372] on p "Accreditation is an ongoing process, driving policy and procedure decisions tha…" at bounding box center [750, 333] width 1006 height 78
drag, startPoint x: 588, startPoint y: 385, endPoint x: 606, endPoint y: 389, distance: 18.4
click at [588, 372] on p "Accreditation is an ongoing process, driving policy and procedure decisions tha…" at bounding box center [750, 333] width 1006 height 78
click at [681, 372] on p "Accreditation is an ongoing process, driving policy and procedure decisions tha…" at bounding box center [750, 333] width 1006 height 78
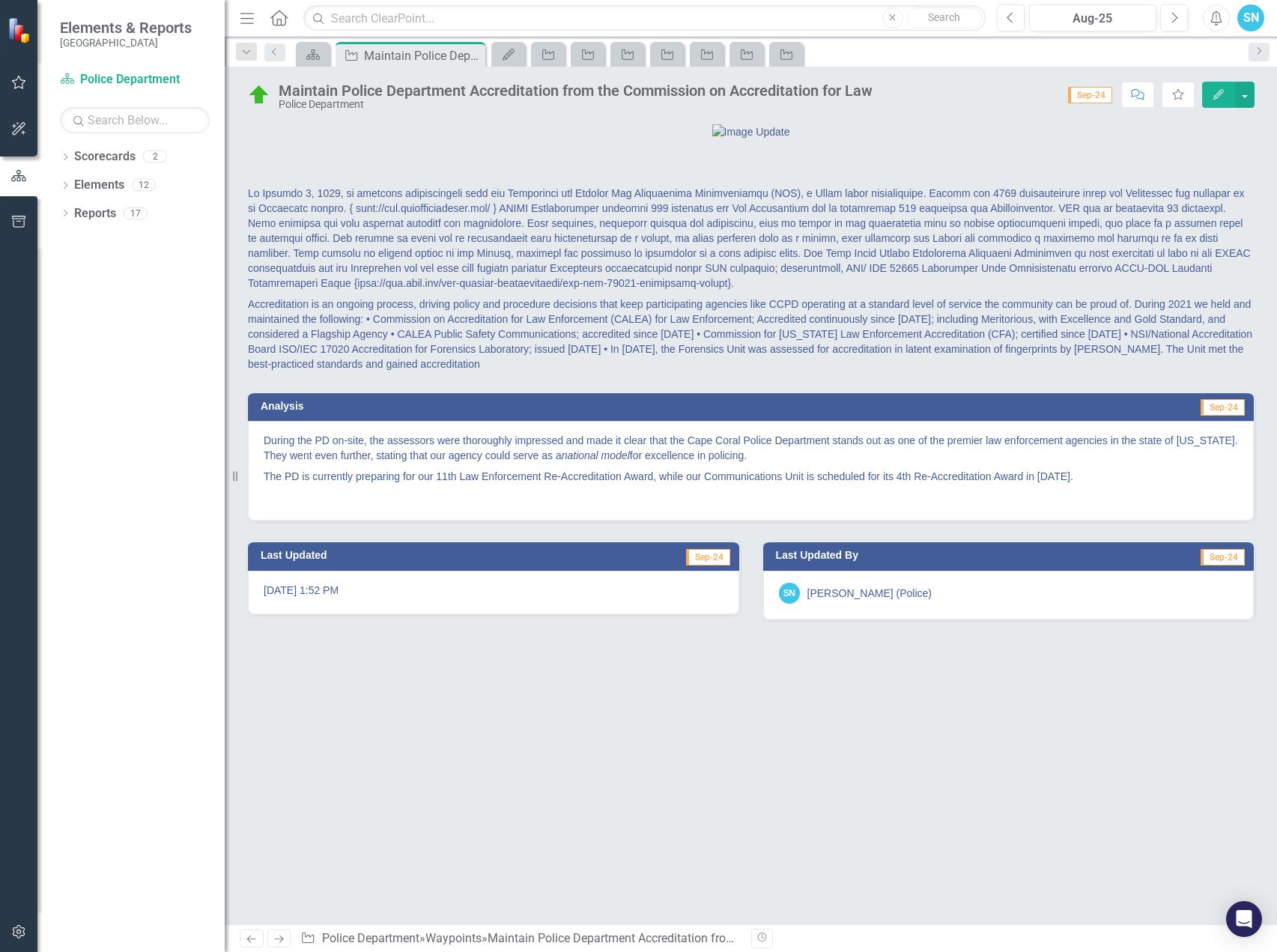
click at [277, 939] on icon at bounding box center [280, 939] width 9 height 7
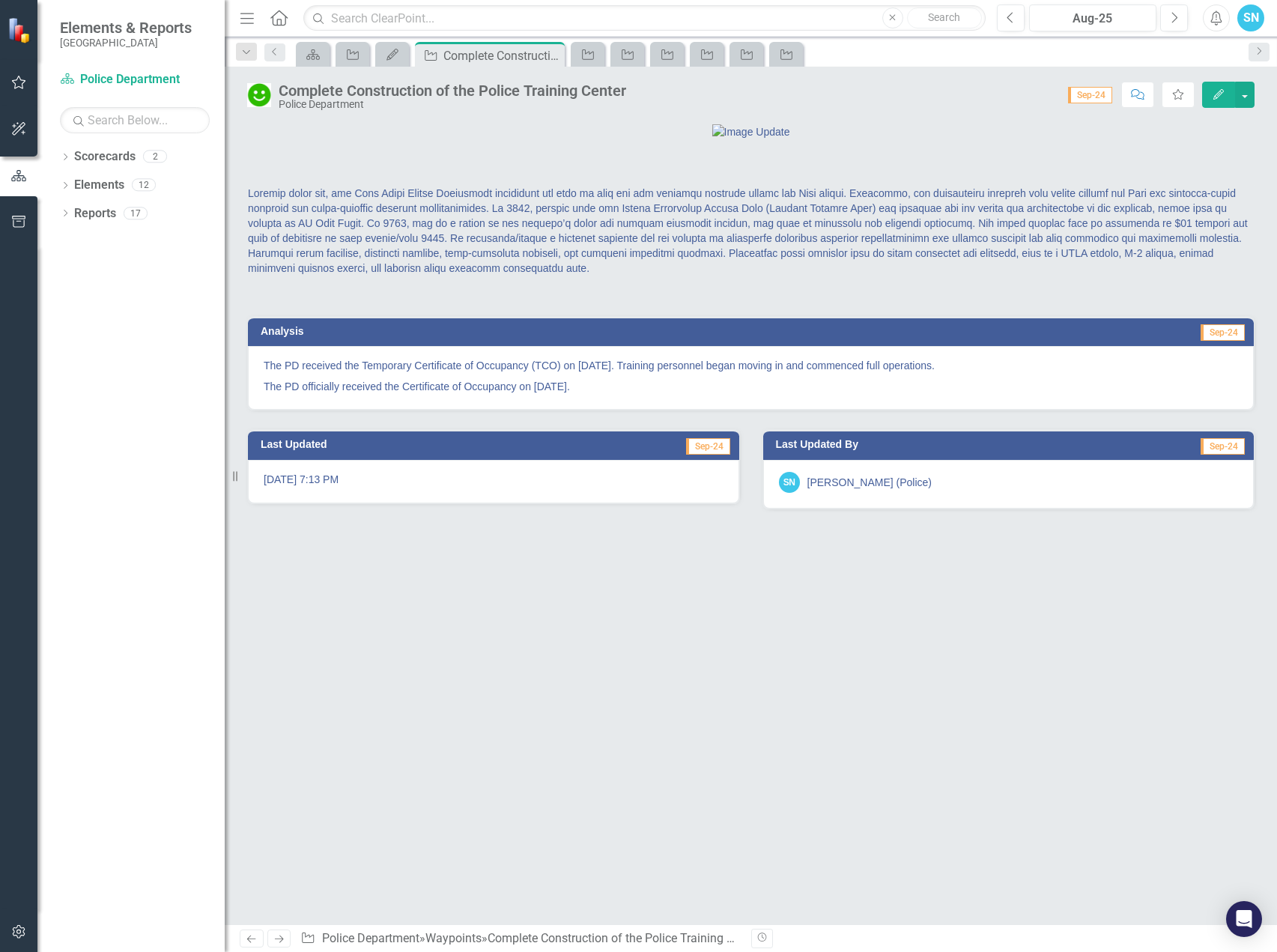
click at [319, 279] on p at bounding box center [750, 232] width 1006 height 93
drag, startPoint x: 588, startPoint y: 451, endPoint x: 338, endPoint y: 445, distance: 250.1
click at [402, 394] on span "The PD received the Temporary Certificate of Occupancy (TCO) on December 18, 20…" at bounding box center [750, 376] width 974 height 36
click at [1218, 91] on icon "Edit" at bounding box center [1218, 94] width 14 height 10
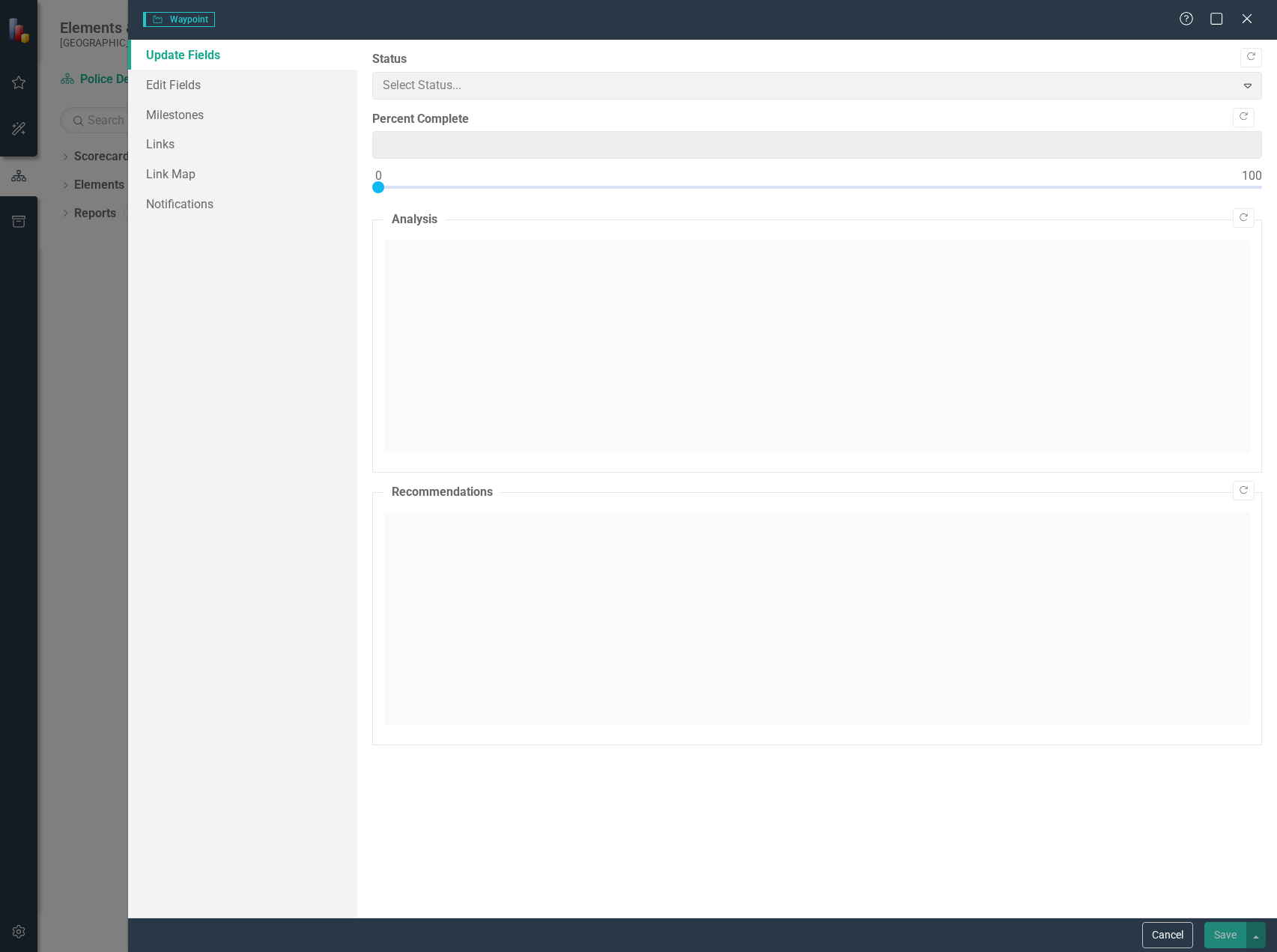
type input "90"
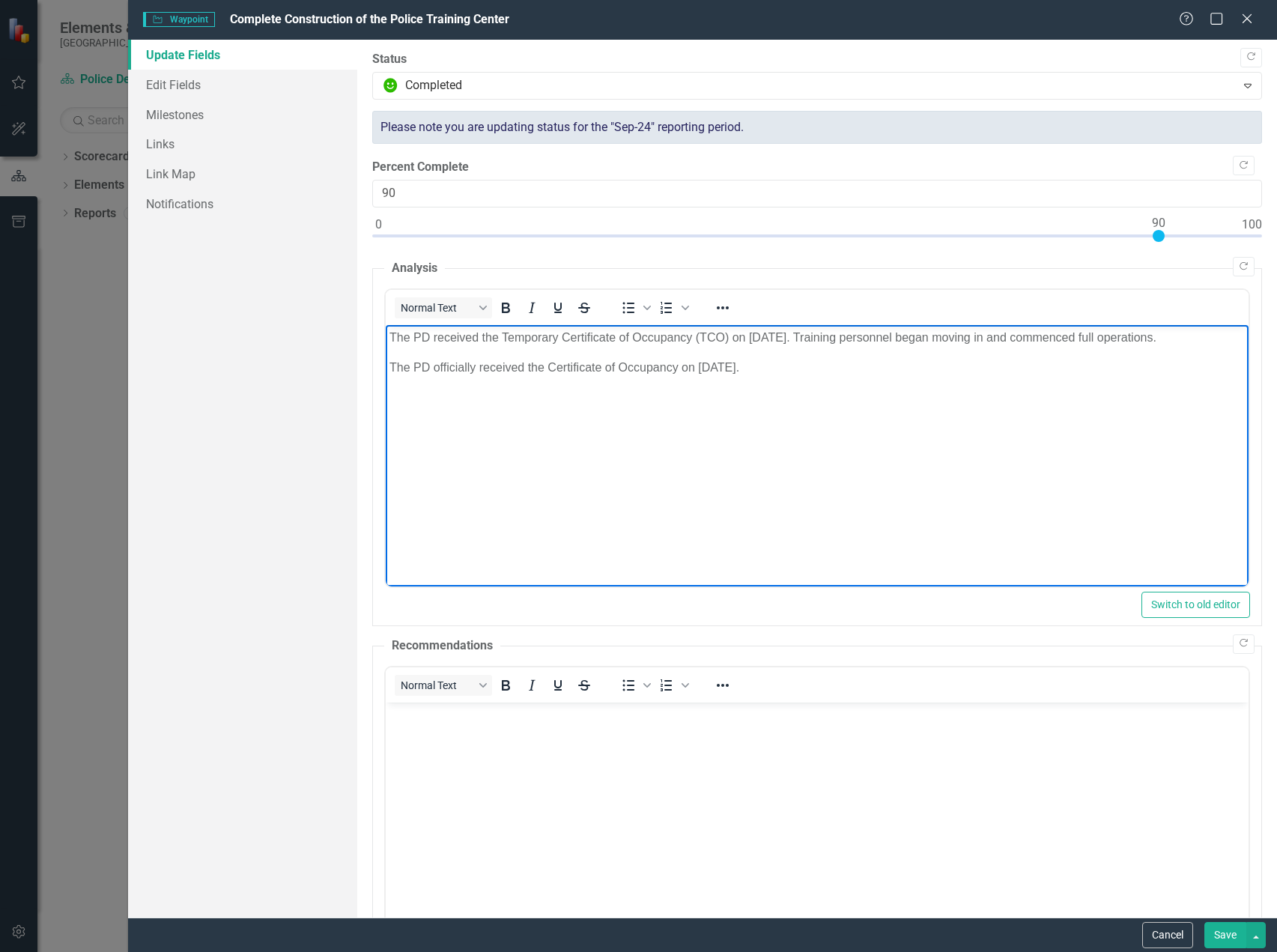
drag, startPoint x: 390, startPoint y: 337, endPoint x: 805, endPoint y: 372, distance: 416.5
click at [805, 372] on body "The PD received the Temporary Certificate of Occupancy (TCO) on December 18, 20…" at bounding box center [816, 437] width 863 height 225
copy body "The PD received the Temporary Certificate of Occupancy (TCO) on December 18, 20…"
click at [1161, 938] on button "Cancel" at bounding box center [1167, 935] width 51 height 26
